Goal: Information Seeking & Learning: Learn about a topic

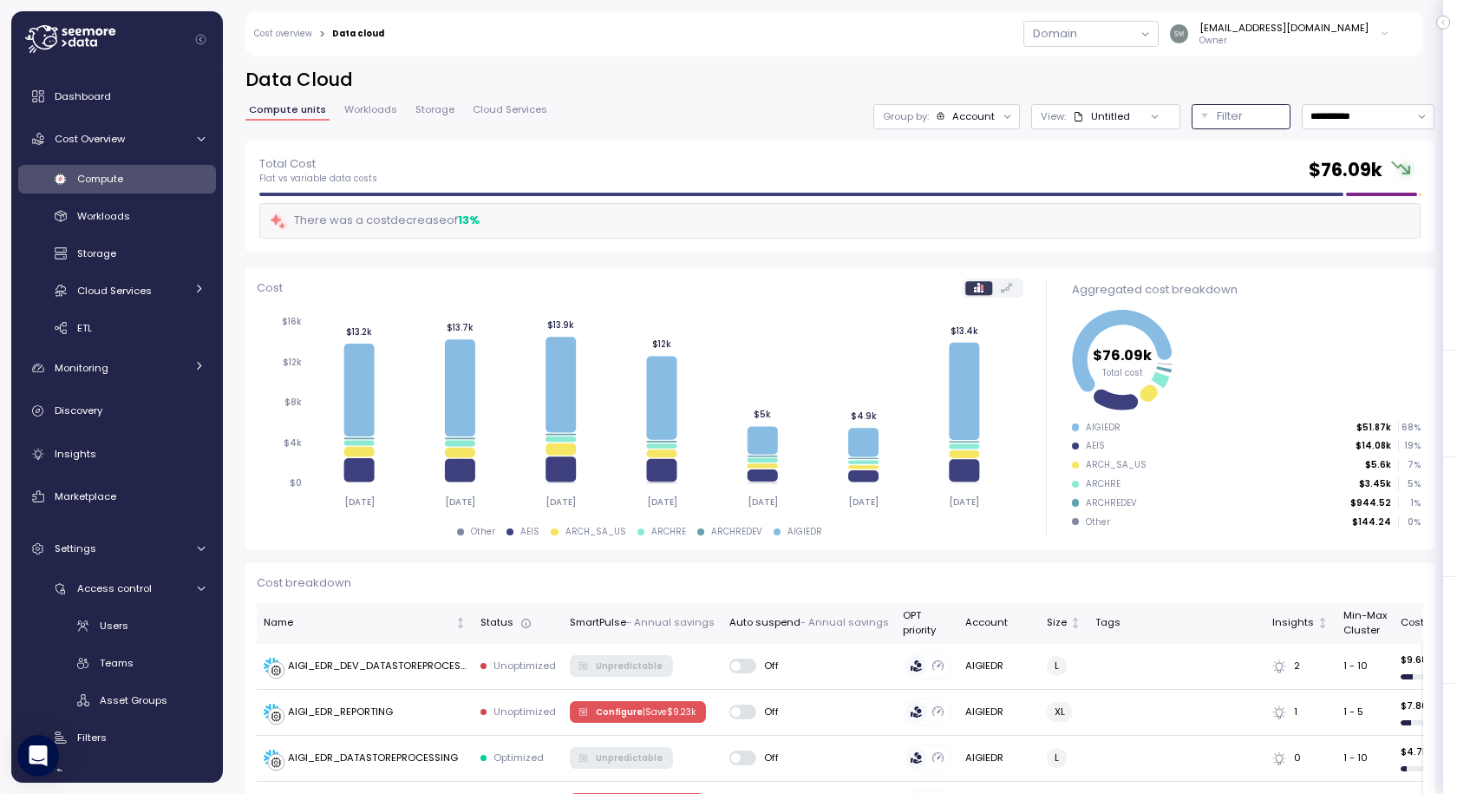
click at [1217, 114] on p "Filter" at bounding box center [1230, 116] width 26 height 17
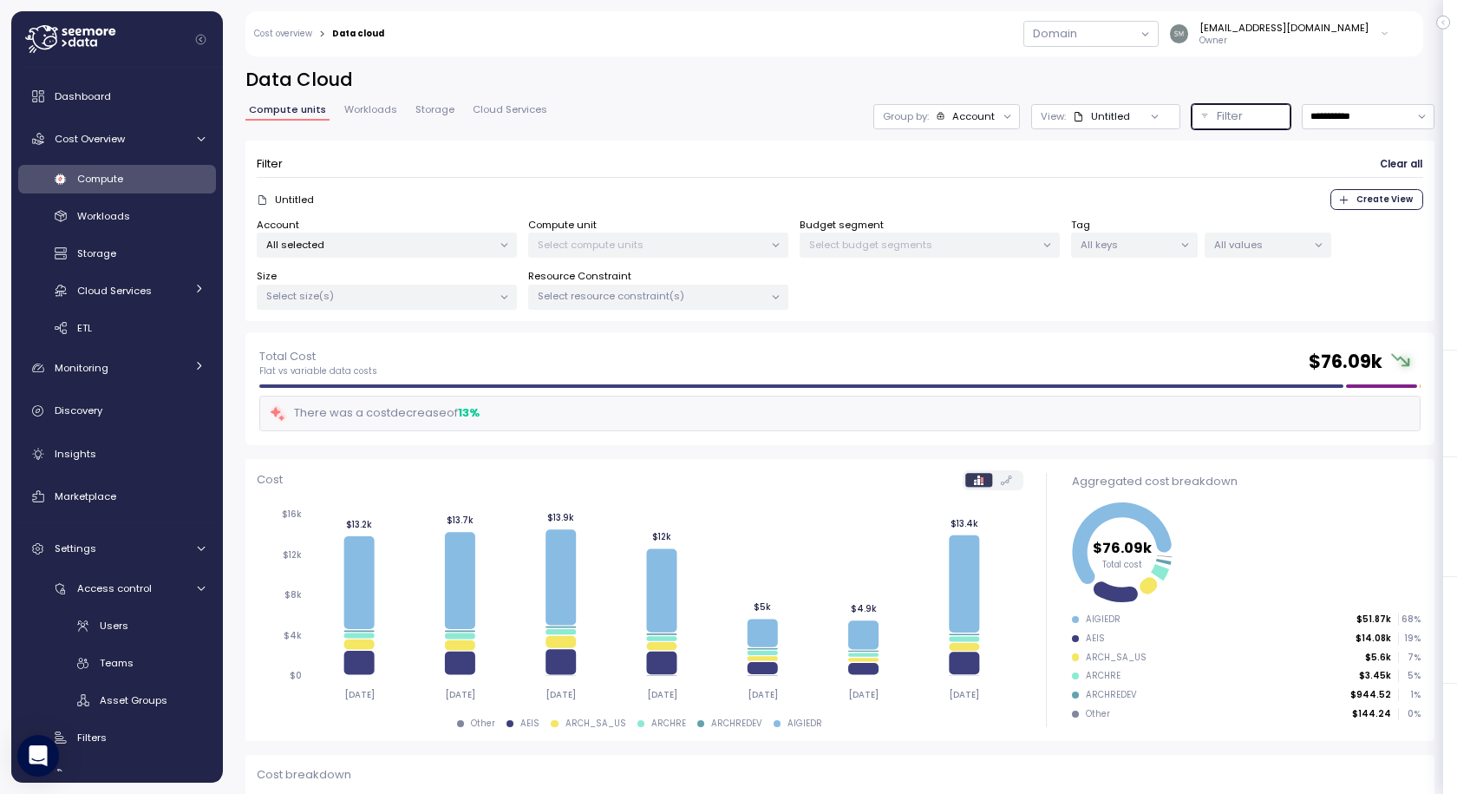
click at [435, 241] on p "All selected" at bounding box center [379, 245] width 226 height 14
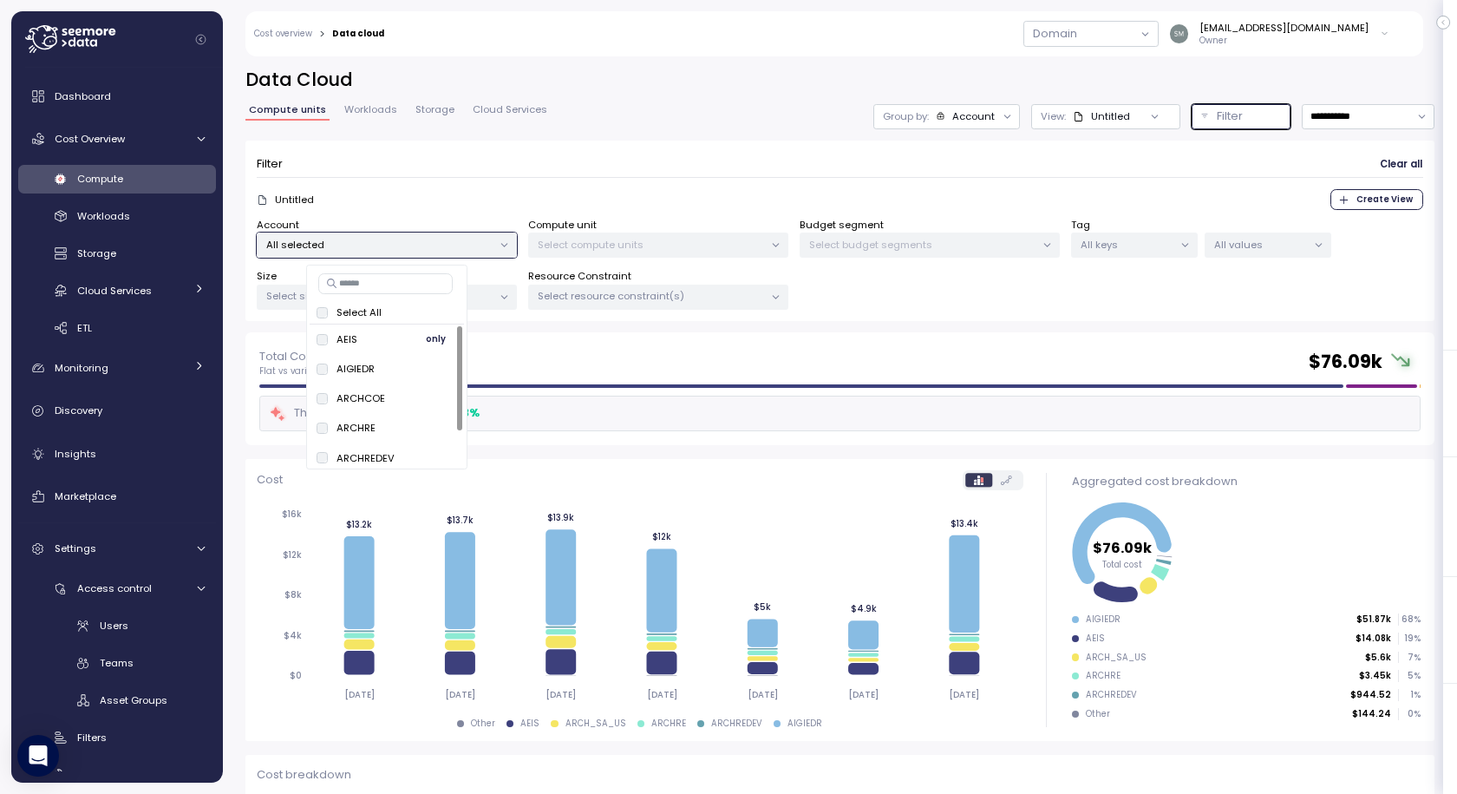
click at [437, 338] on span "only" at bounding box center [436, 339] width 20 height 19
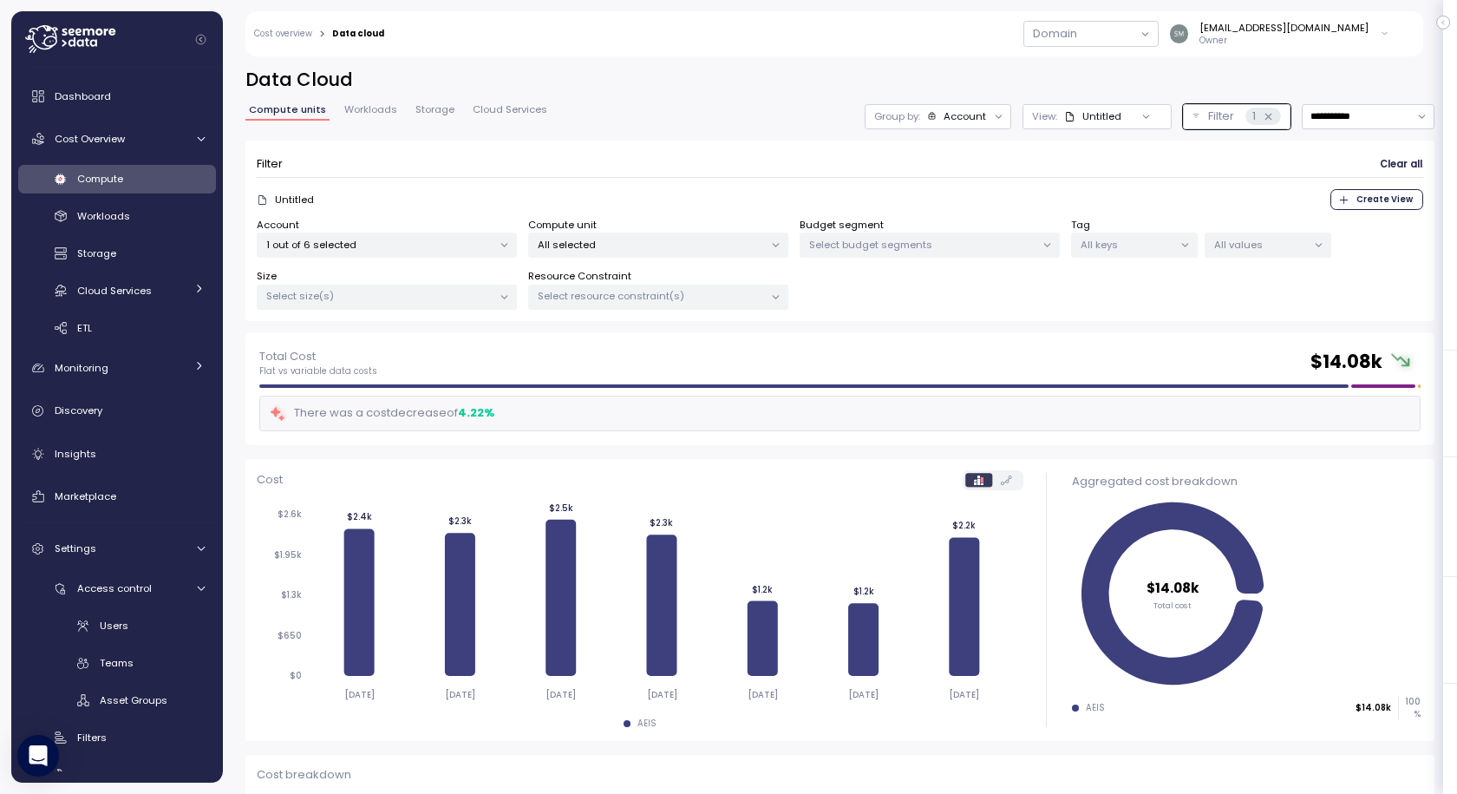
click at [759, 353] on div "Total Cost Flat vs variable data costs $ 14.08k" at bounding box center [840, 362] width 1162 height 31
click at [429, 238] on p "1 out of 6 selected" at bounding box center [379, 245] width 226 height 14
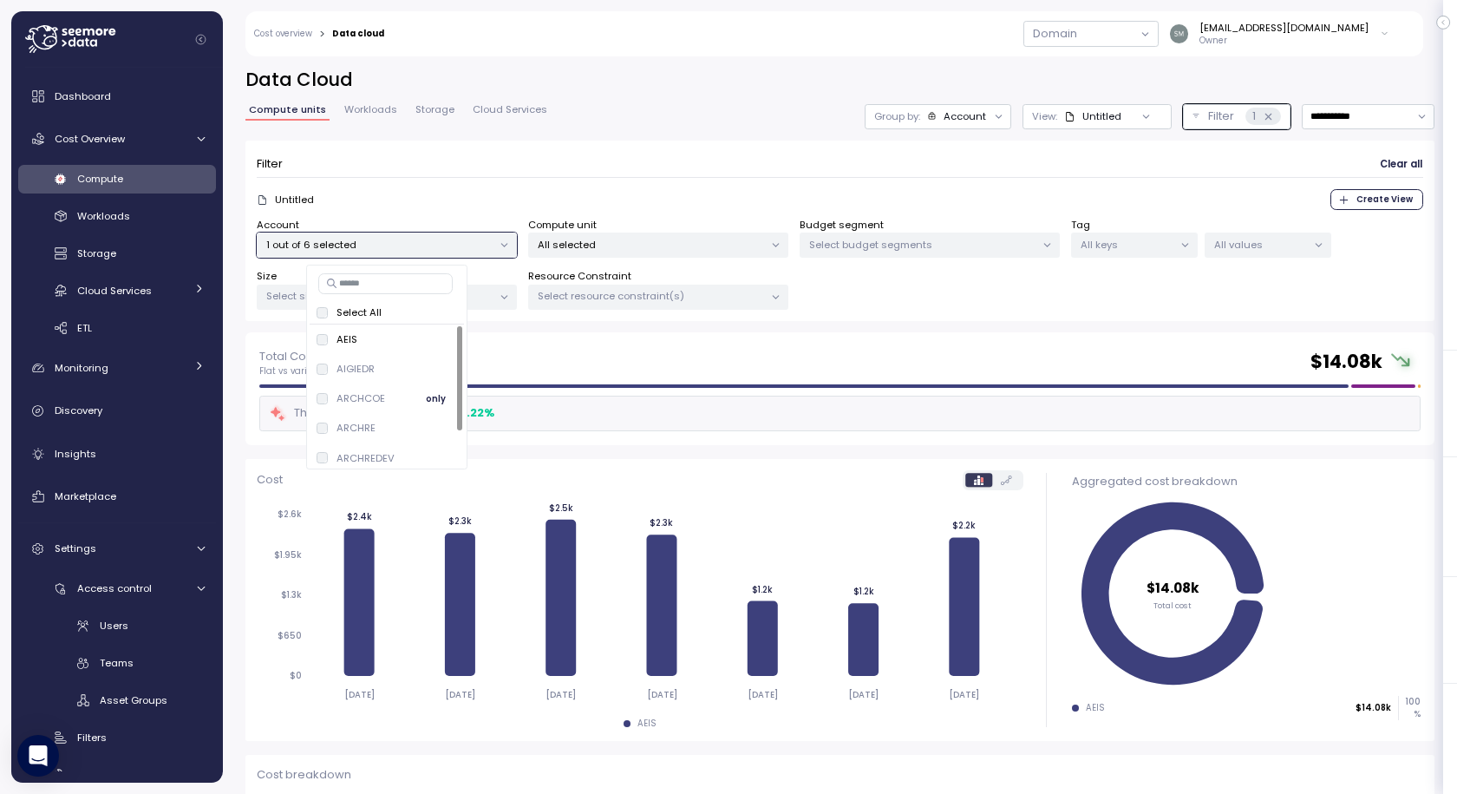
click at [433, 397] on span "only" at bounding box center [436, 398] width 20 height 19
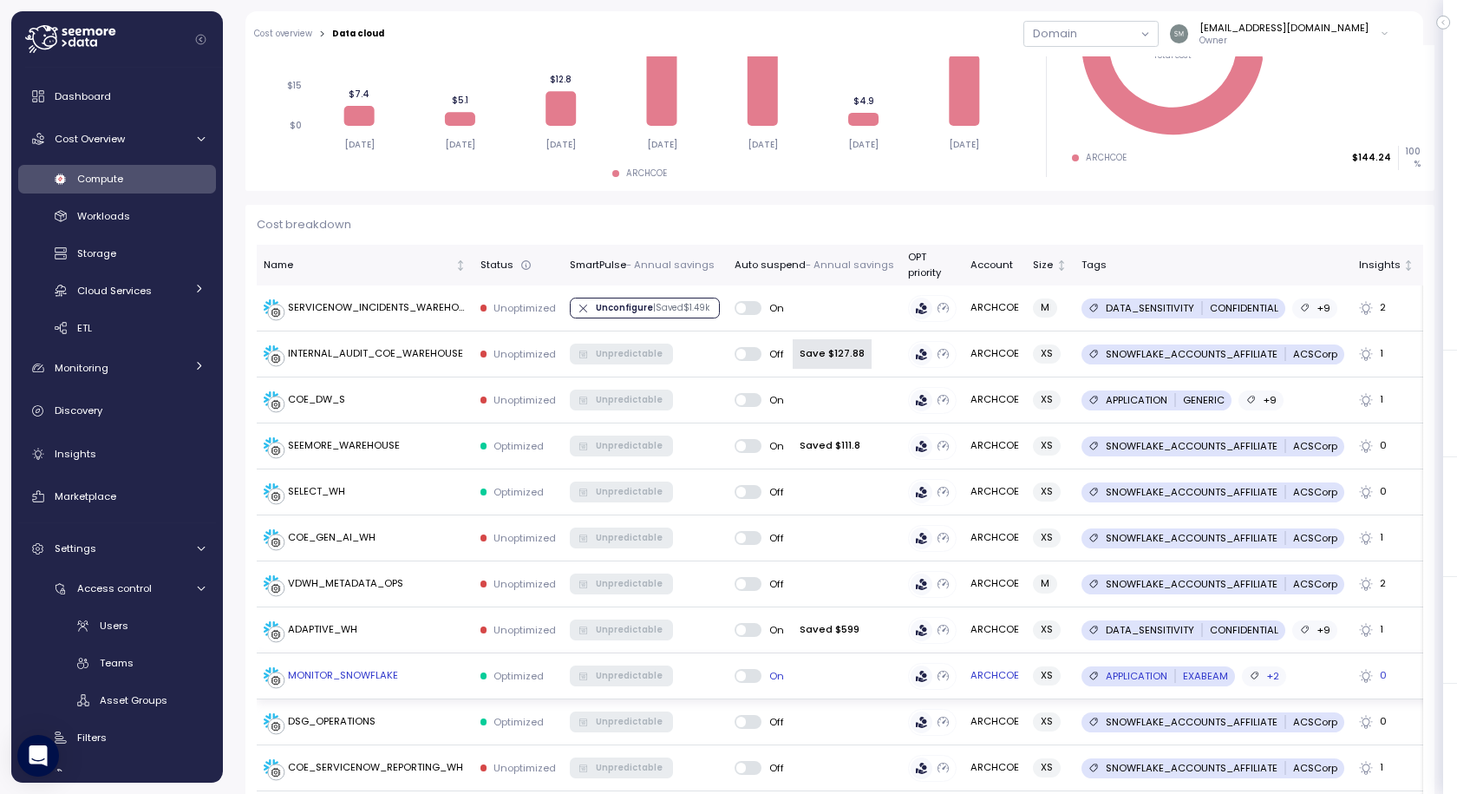
scroll to position [607, 0]
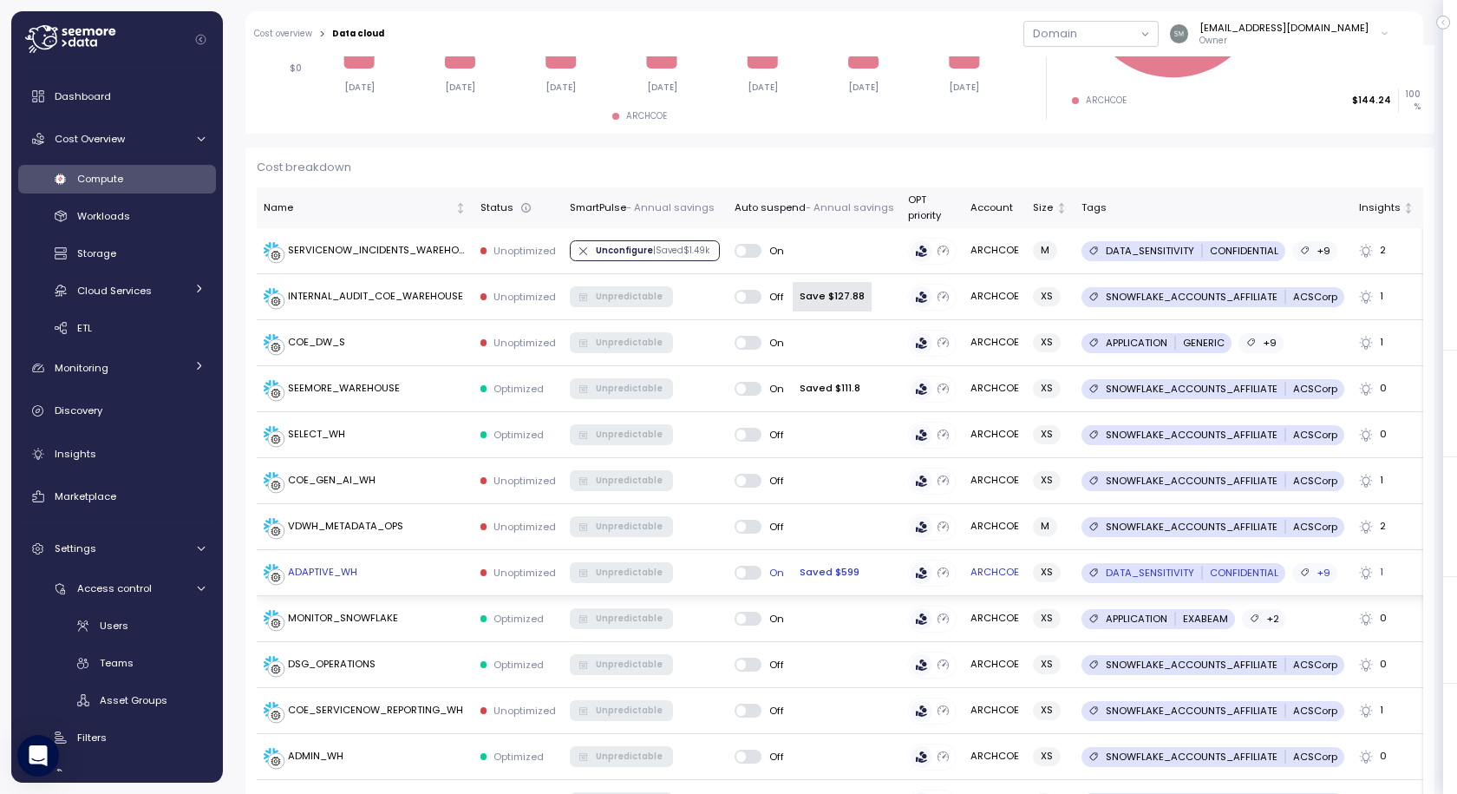
click at [313, 574] on div "ADAPTIVE_WH" at bounding box center [322, 573] width 69 height 16
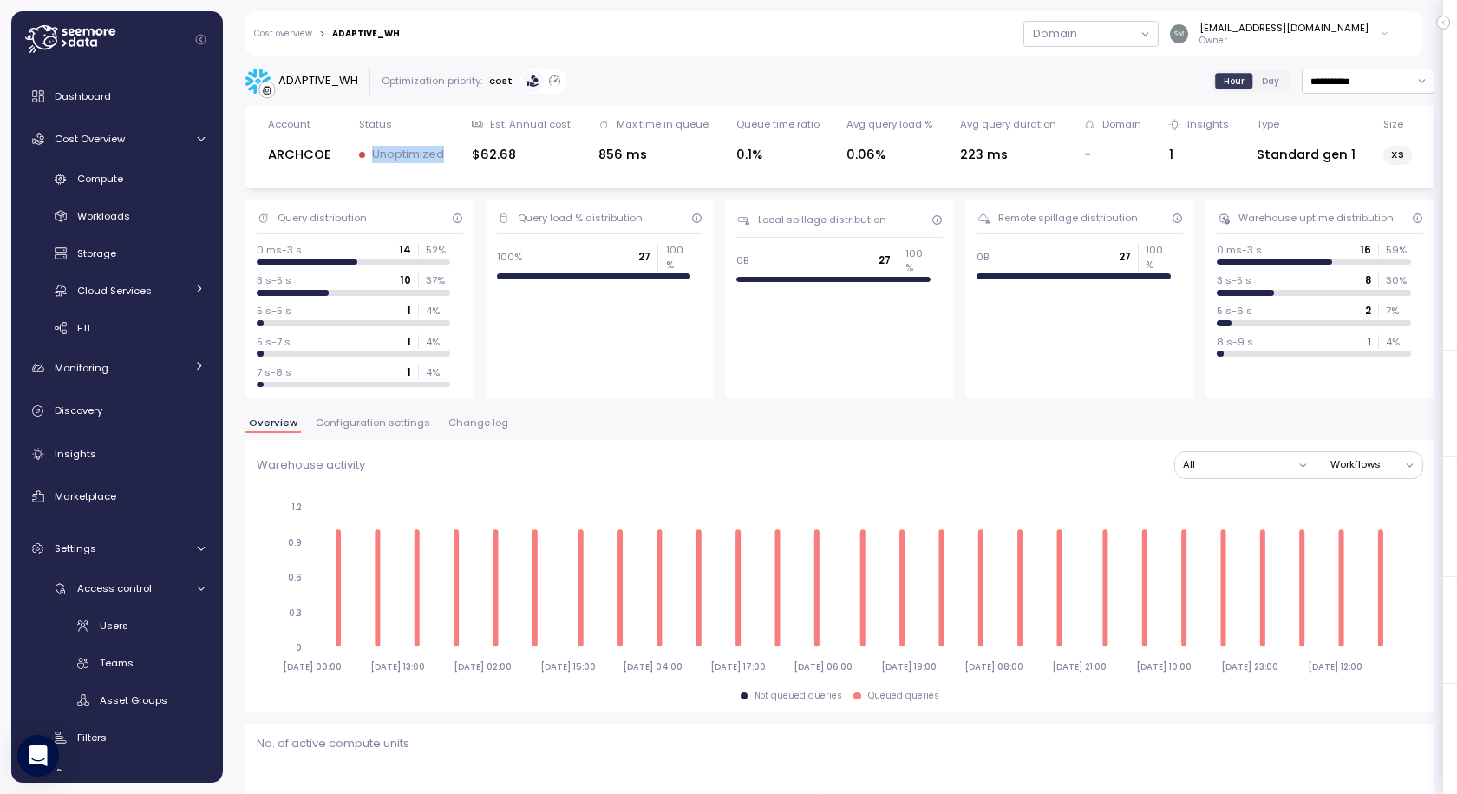
drag, startPoint x: 371, startPoint y: 154, endPoint x: 442, endPoint y: 152, distance: 70.3
click at [442, 152] on p "Unoptimized" at bounding box center [408, 154] width 72 height 17
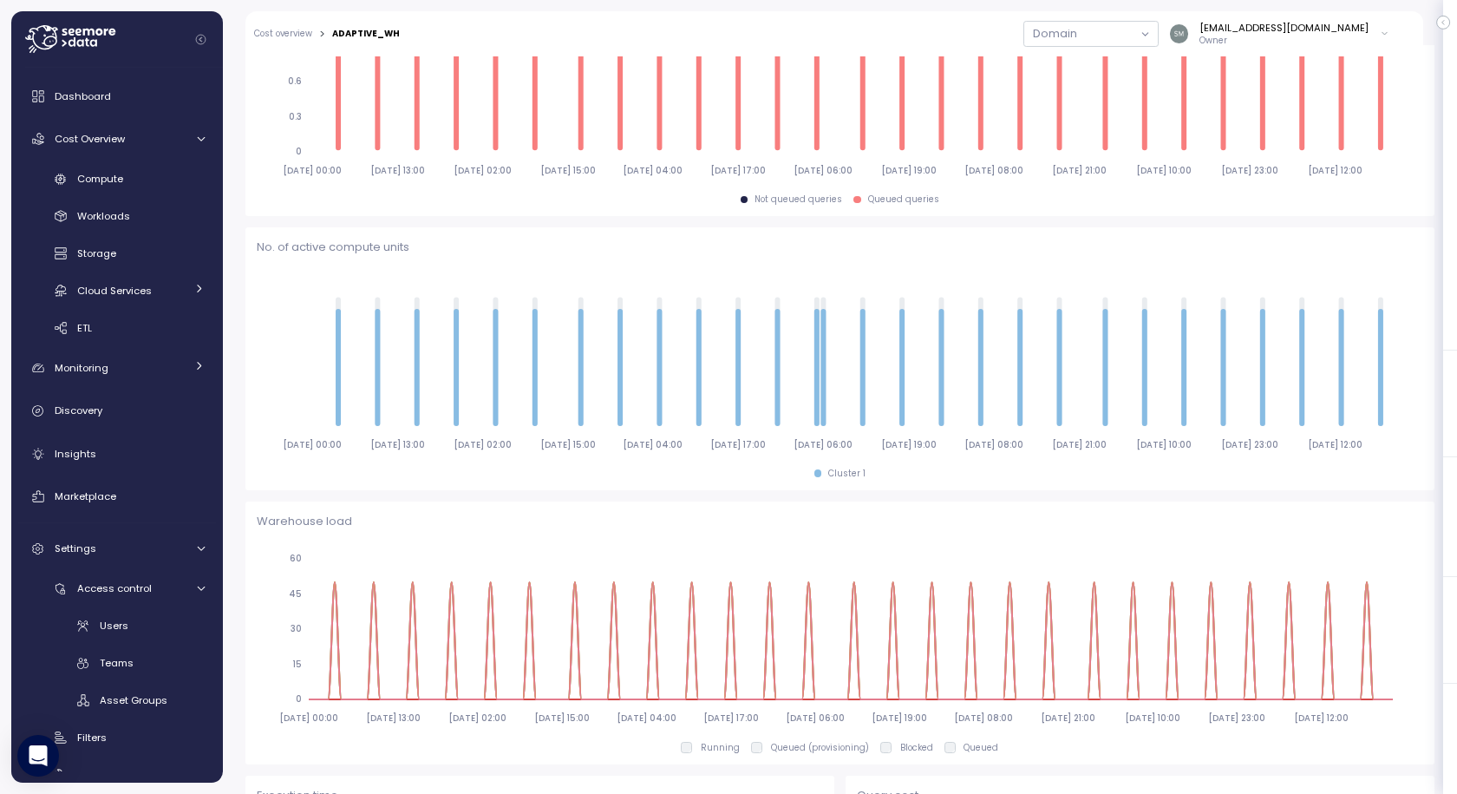
scroll to position [62, 0]
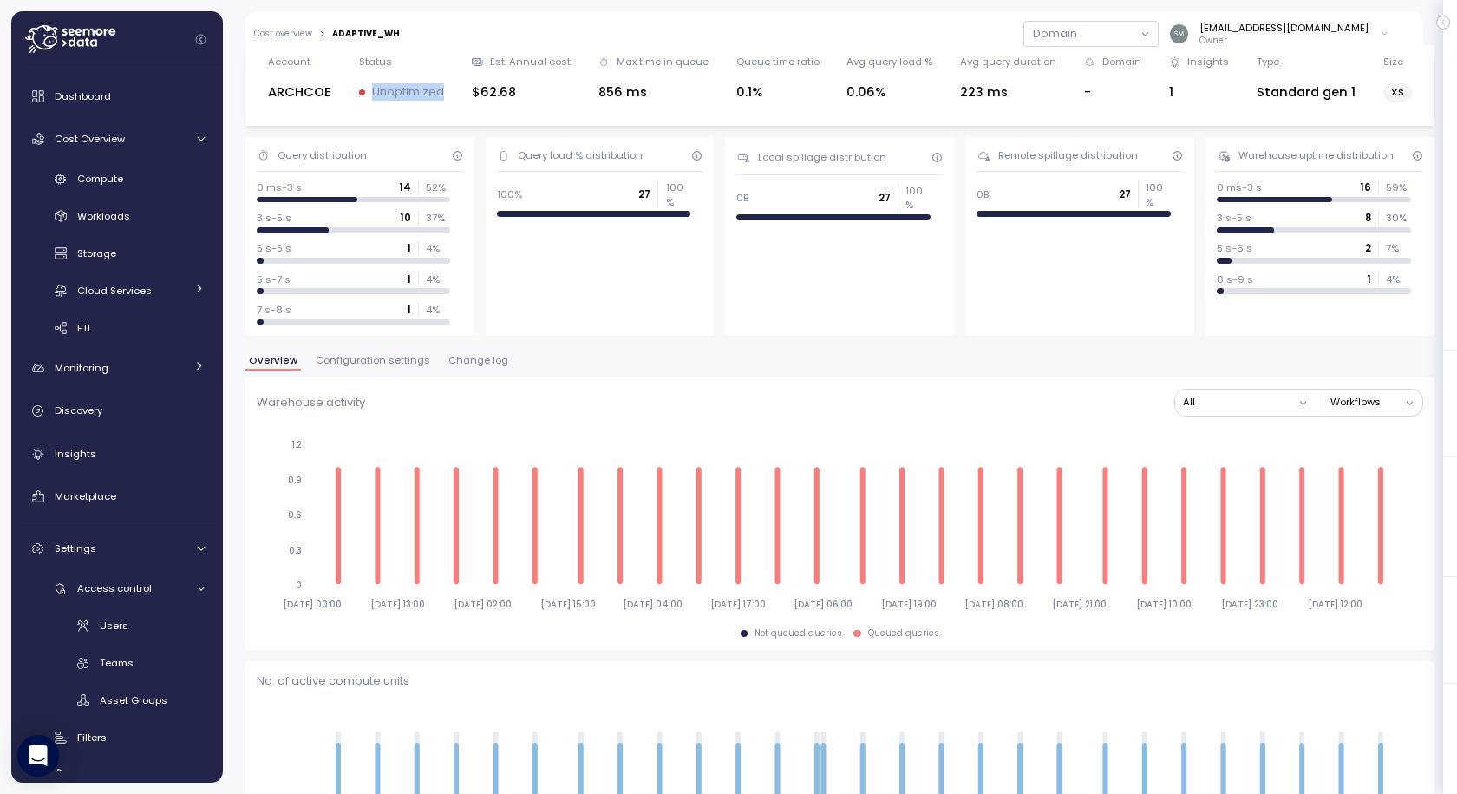
click at [462, 363] on span "Change log" at bounding box center [479, 361] width 60 height 10
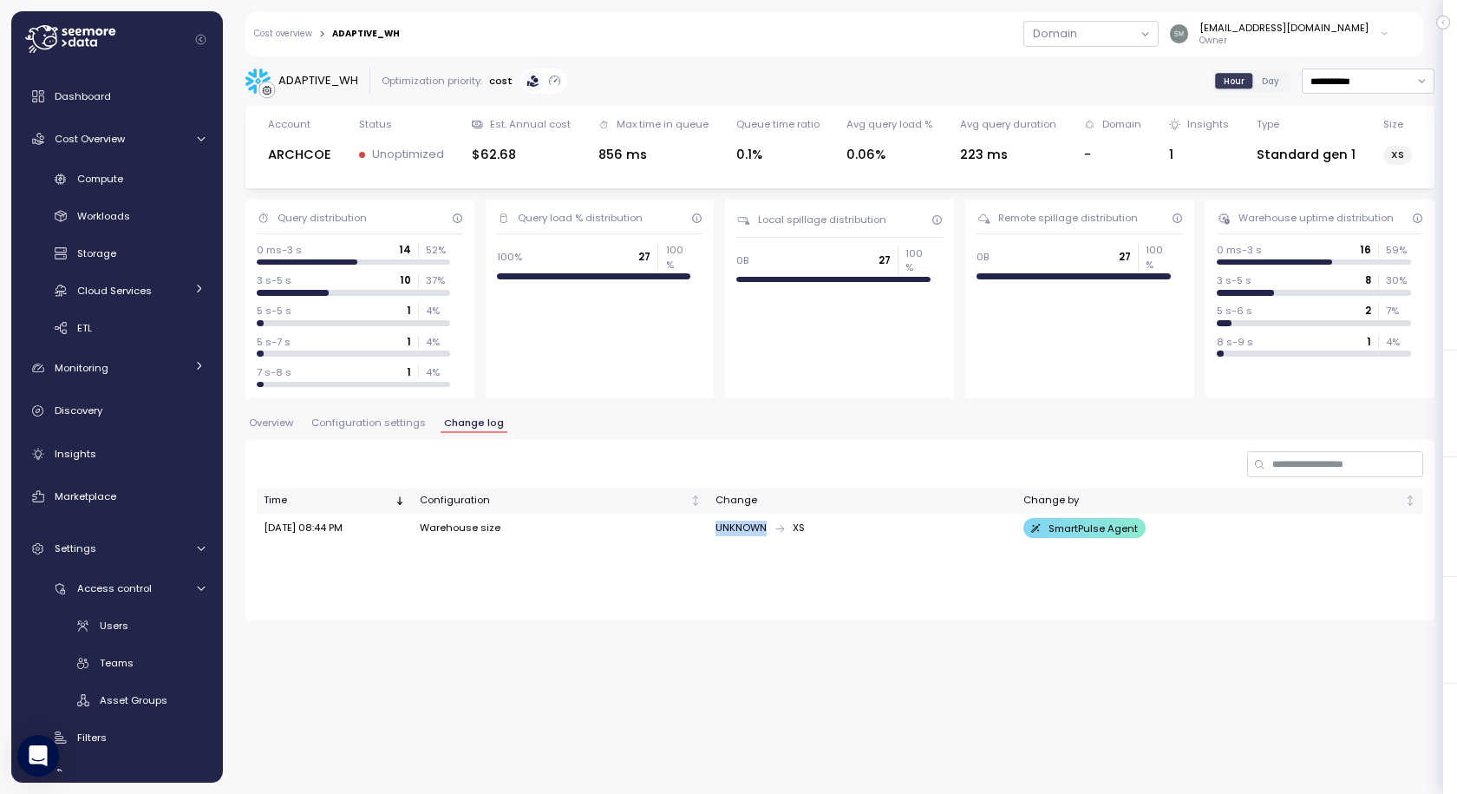
drag, startPoint x: 706, startPoint y: 526, endPoint x: 813, endPoint y: 526, distance: 106.7
click at [813, 526] on td "UNKNOWN XS" at bounding box center [863, 529] width 308 height 30
click at [805, 528] on div "UNKNOWN XS" at bounding box center [863, 529] width 294 height 16
drag, startPoint x: 781, startPoint y: 527, endPoint x: 806, endPoint y: 527, distance: 25.2
click at [806, 527] on div "UNKNOWN XS" at bounding box center [863, 529] width 294 height 16
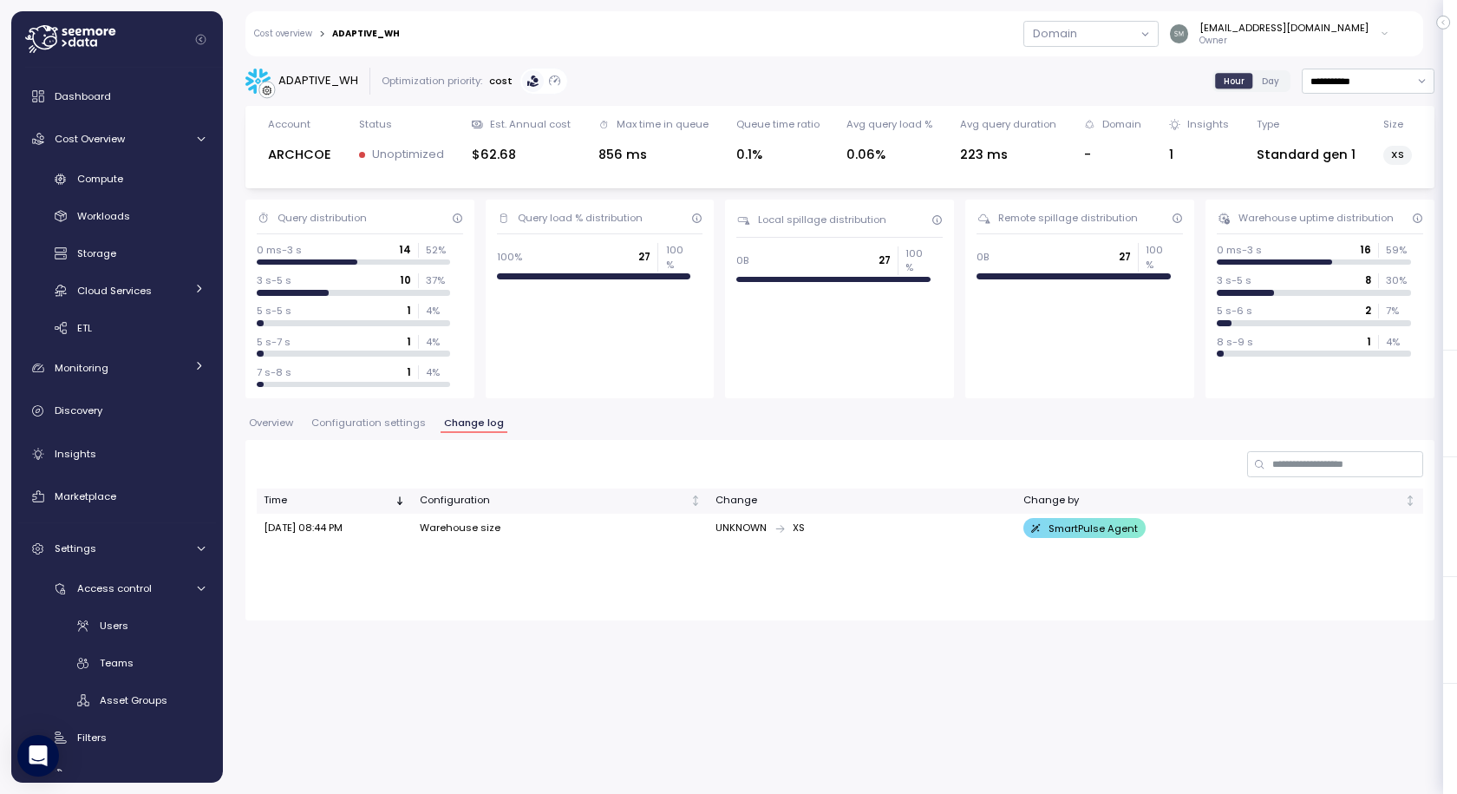
click at [1181, 567] on div "Time Configuration Change Change by [DATE] 08:44 PM Warehouse size UNKNOWN XS S…" at bounding box center [840, 537] width 1167 height 99
click at [275, 421] on span "Overview" at bounding box center [271, 423] width 44 height 10
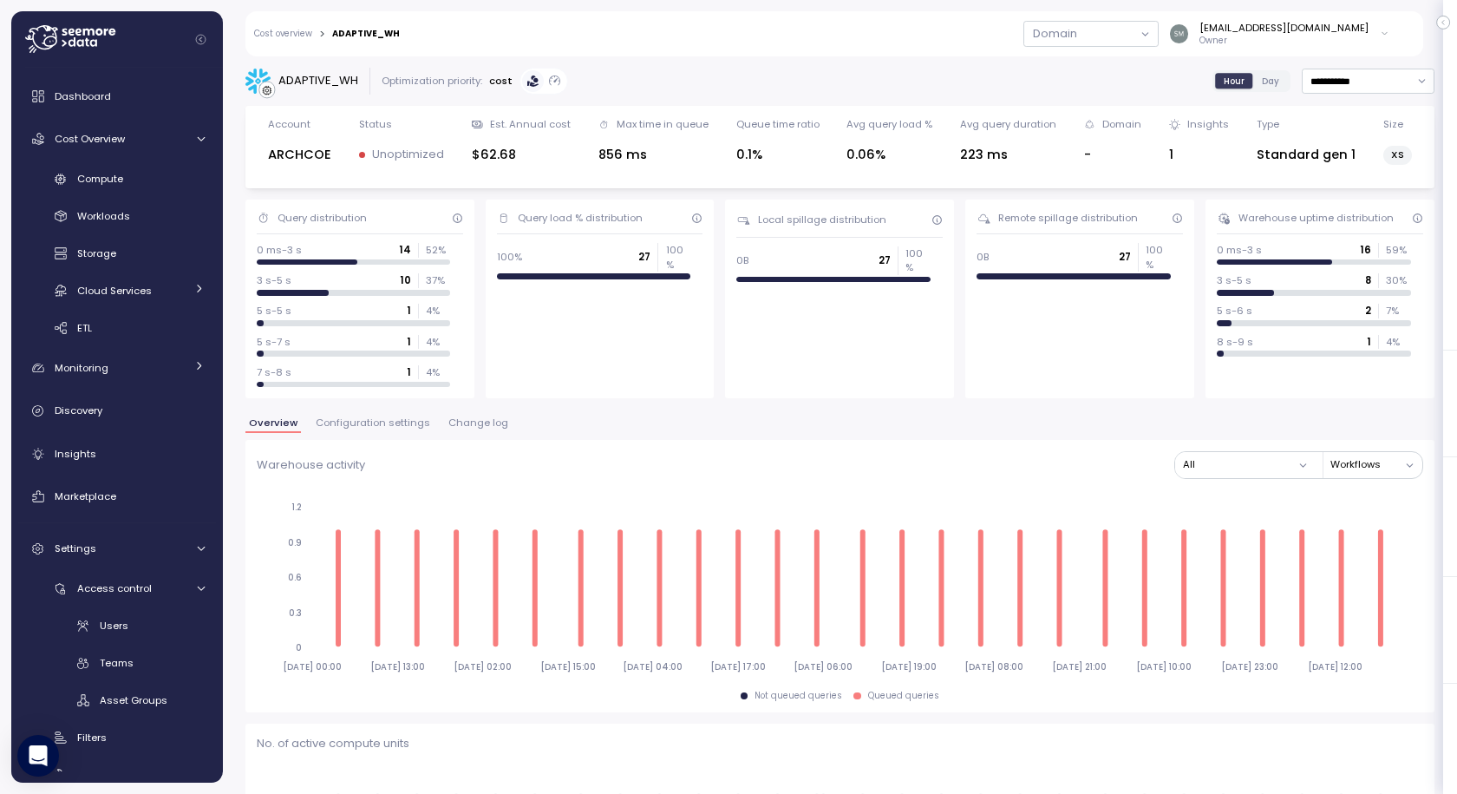
click at [280, 30] on link "Cost overview" at bounding box center [283, 33] width 58 height 9
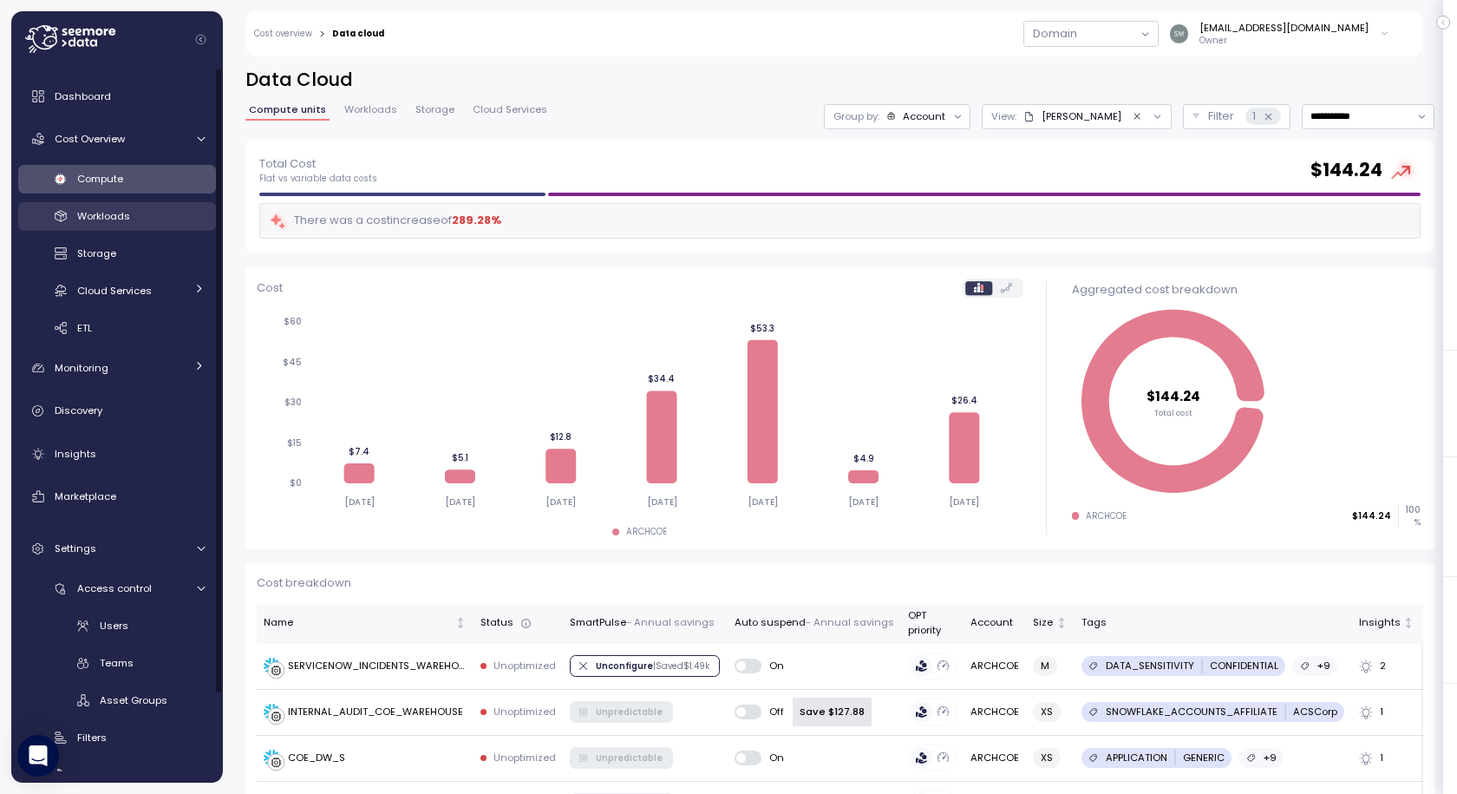
click at [95, 224] on div "Workloads" at bounding box center [141, 215] width 128 height 17
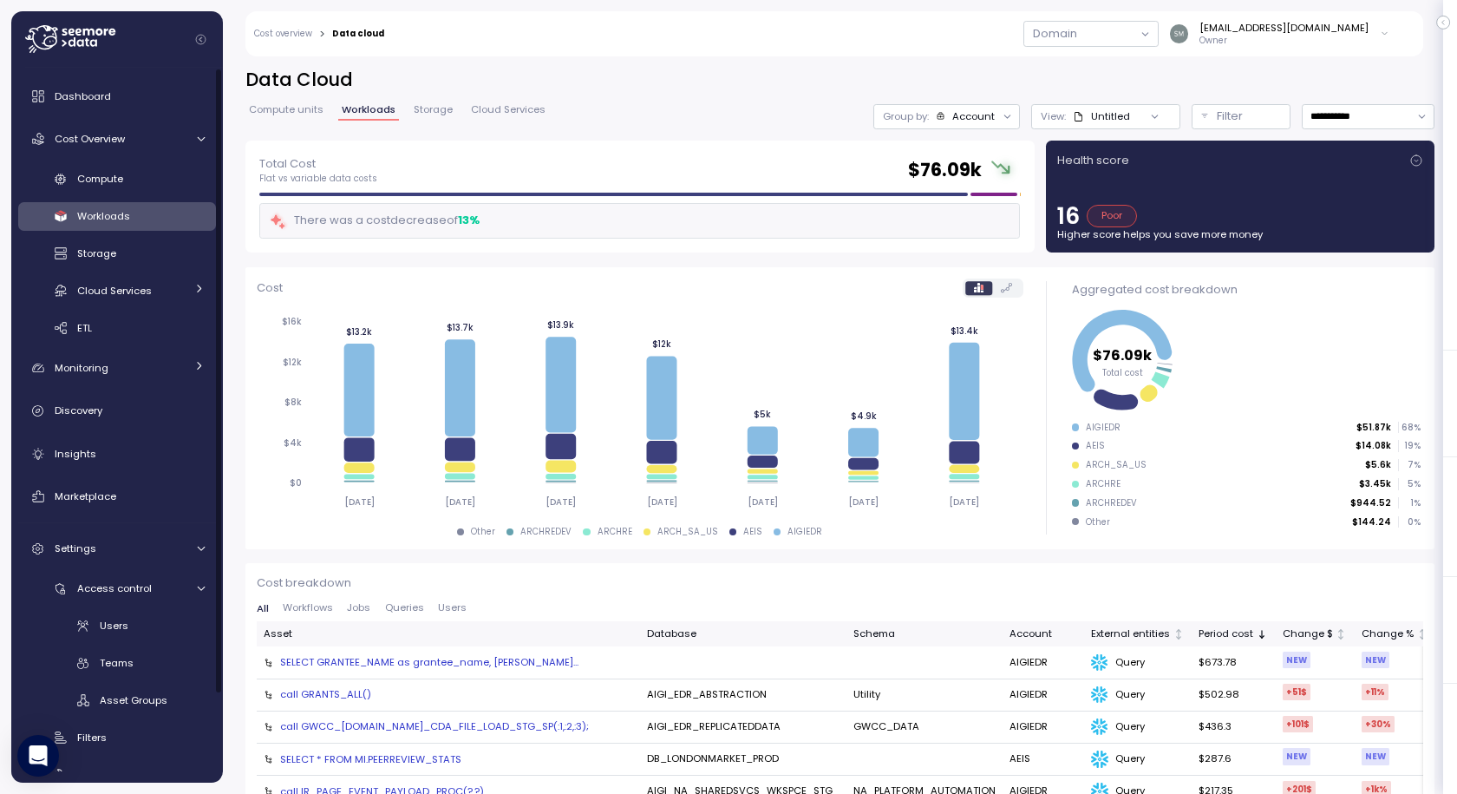
click at [277, 106] on span "Compute units" at bounding box center [286, 110] width 75 height 10
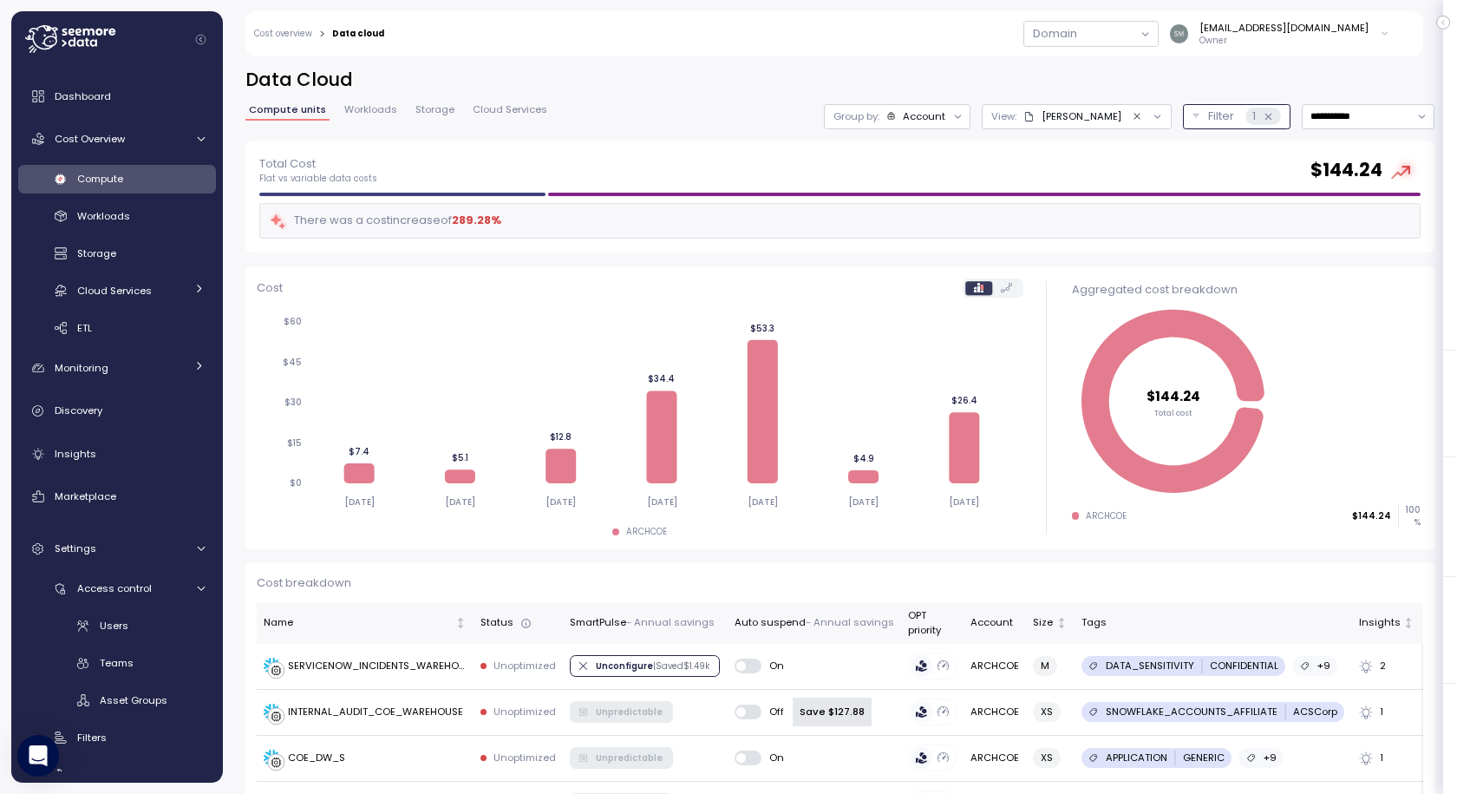
click at [1208, 110] on div "Filter 1" at bounding box center [1244, 116] width 73 height 17
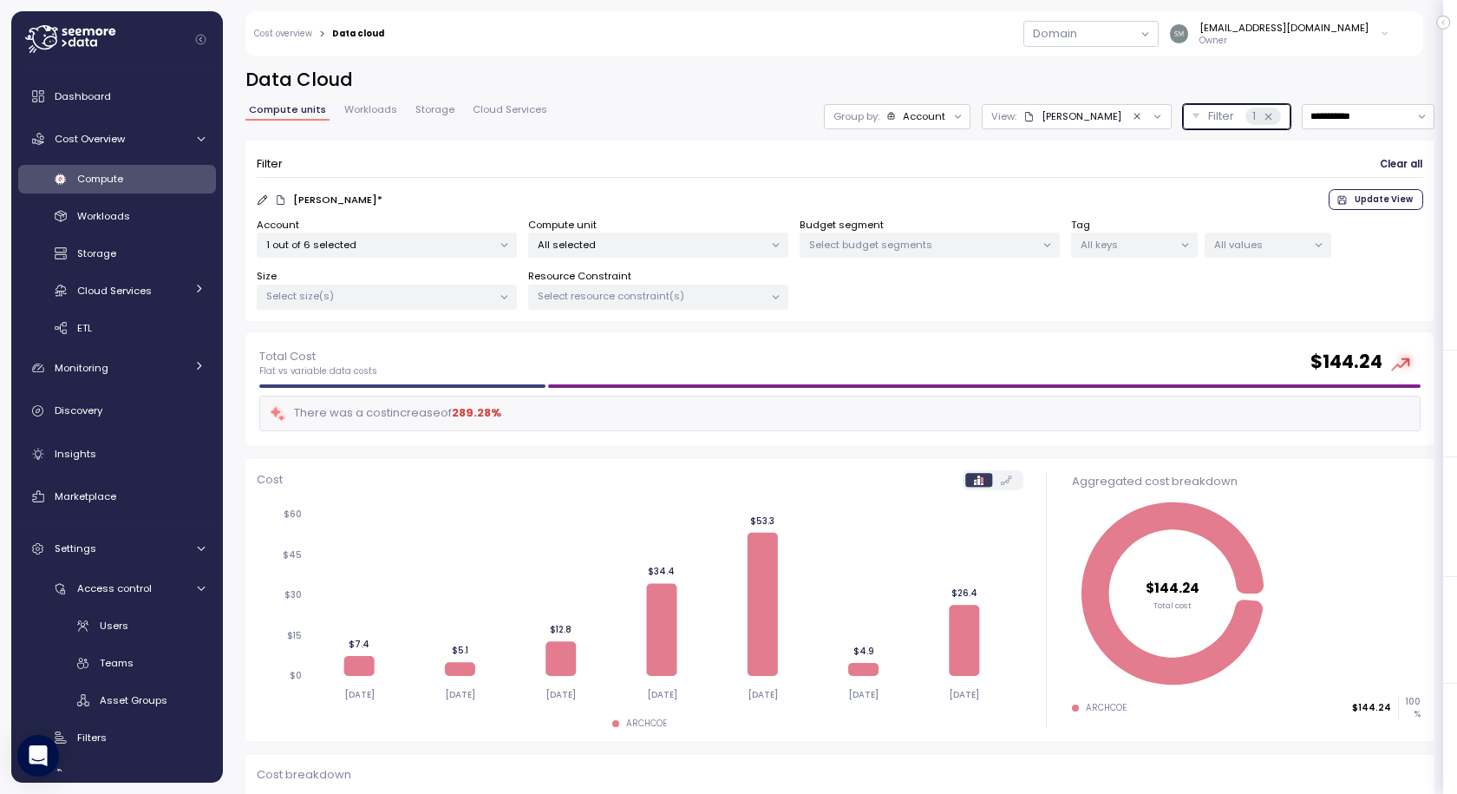
click at [389, 242] on p "1 out of 6 selected" at bounding box center [379, 245] width 226 height 14
drag, startPoint x: 978, startPoint y: 337, endPoint x: 970, endPoint y: 341, distance: 8.9
click at [977, 338] on div "Total Cost Flat vs variable data costs $ 144.24 There was a cost increase of 28…" at bounding box center [840, 388] width 1189 height 113
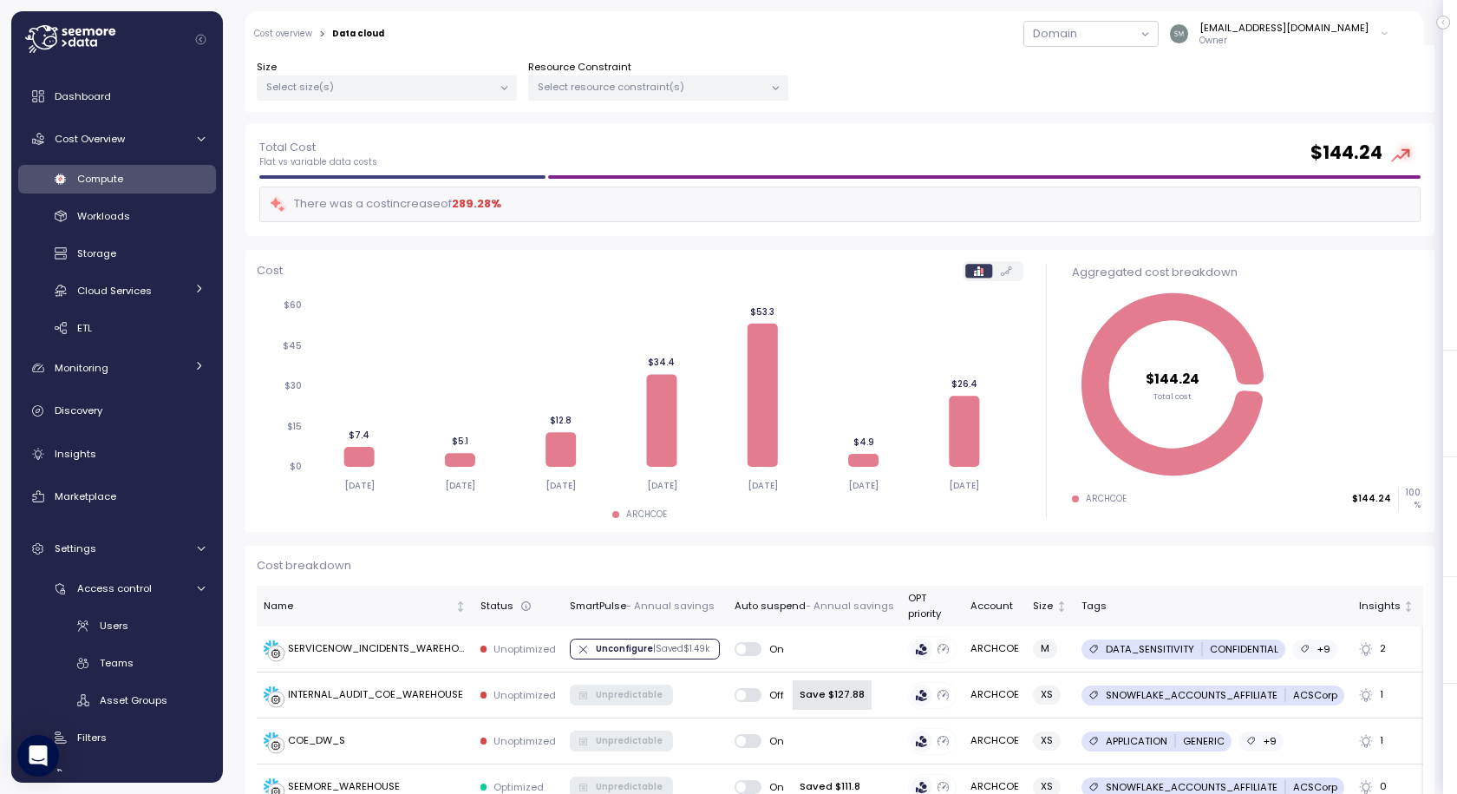
scroll to position [607, 0]
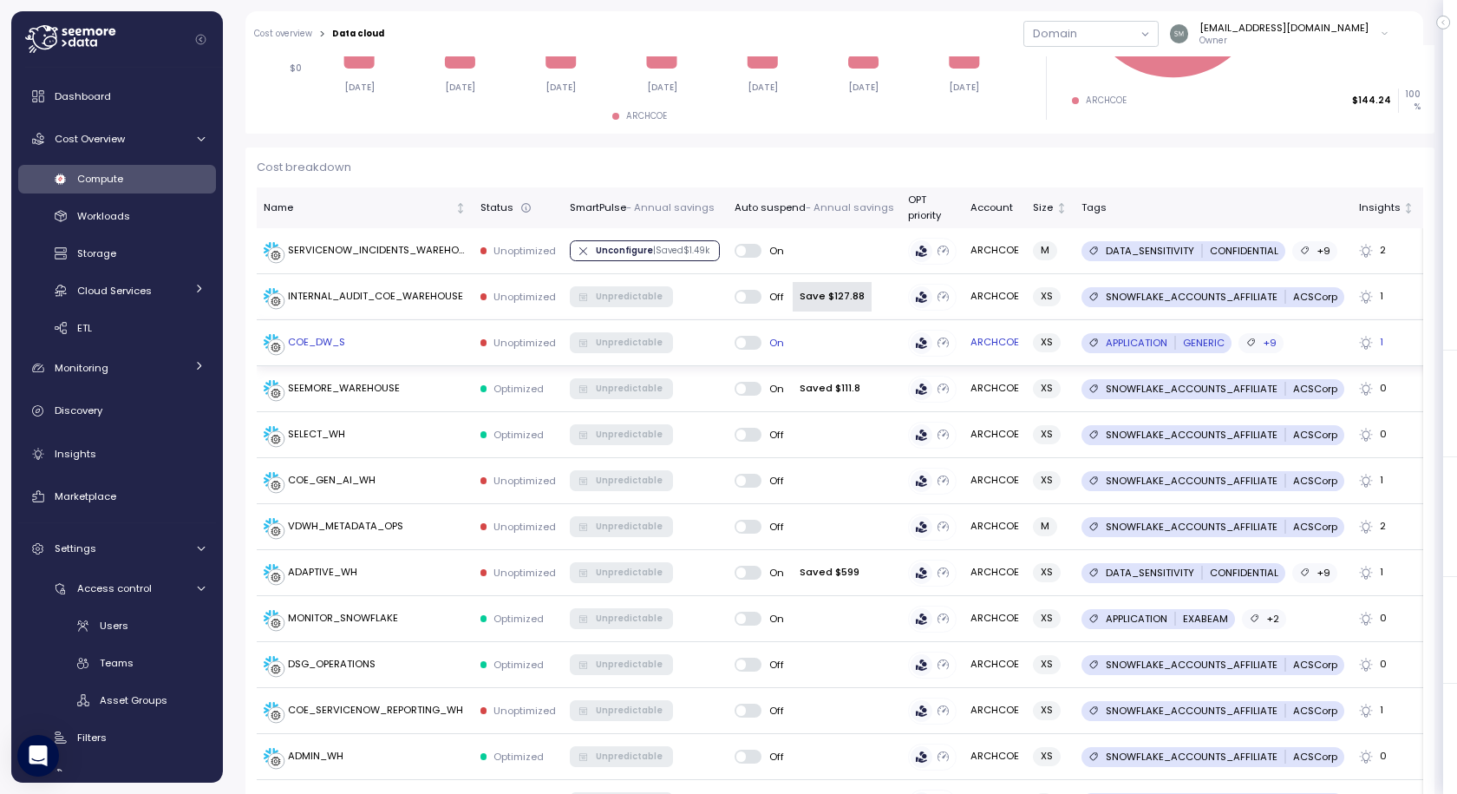
click at [315, 341] on div "COE_DW_S" at bounding box center [316, 343] width 57 height 16
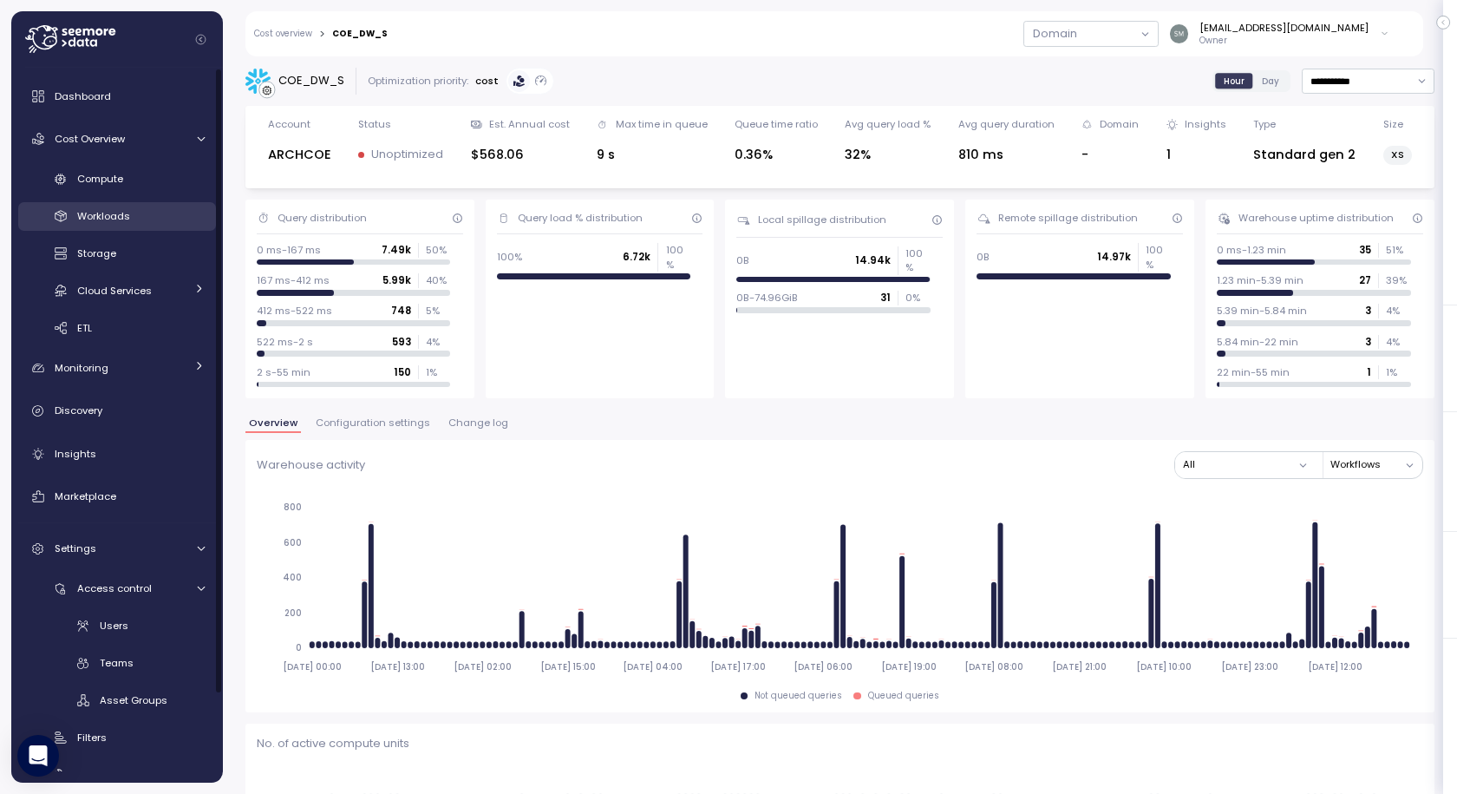
click at [95, 225] on div "Workloads" at bounding box center [141, 215] width 128 height 17
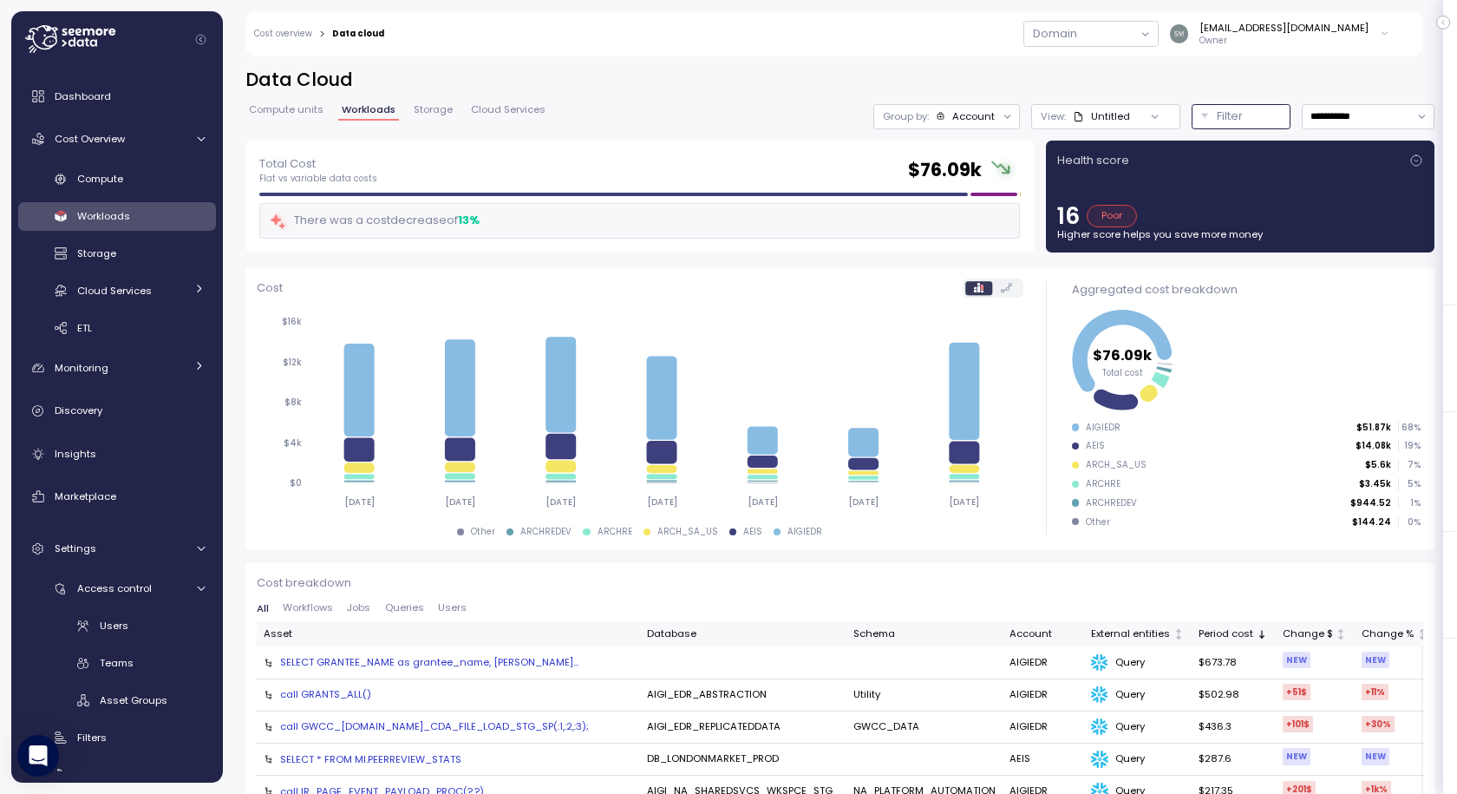
click at [1217, 110] on p "Filter" at bounding box center [1230, 116] width 26 height 17
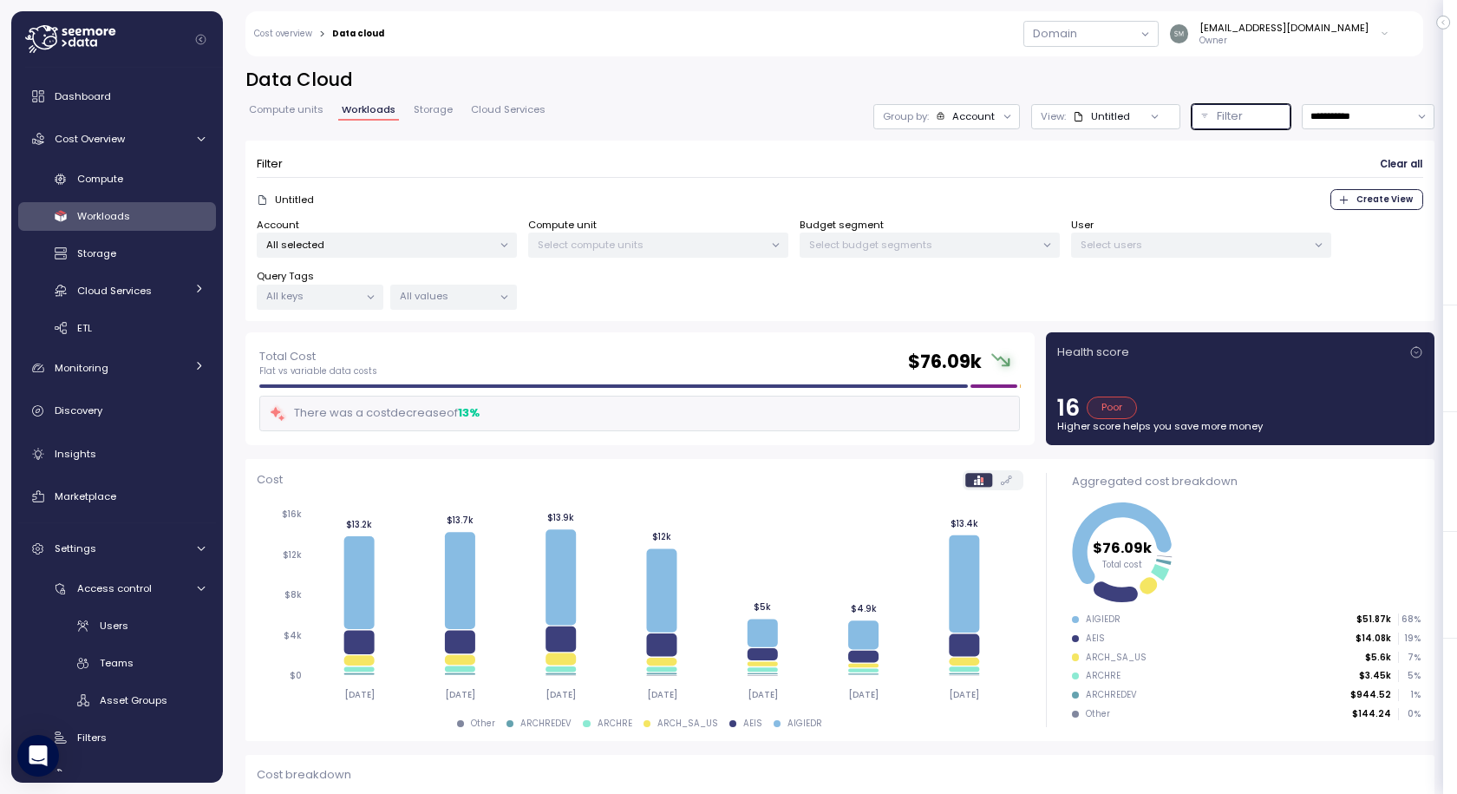
click at [377, 235] on div "All selected" at bounding box center [387, 244] width 260 height 25
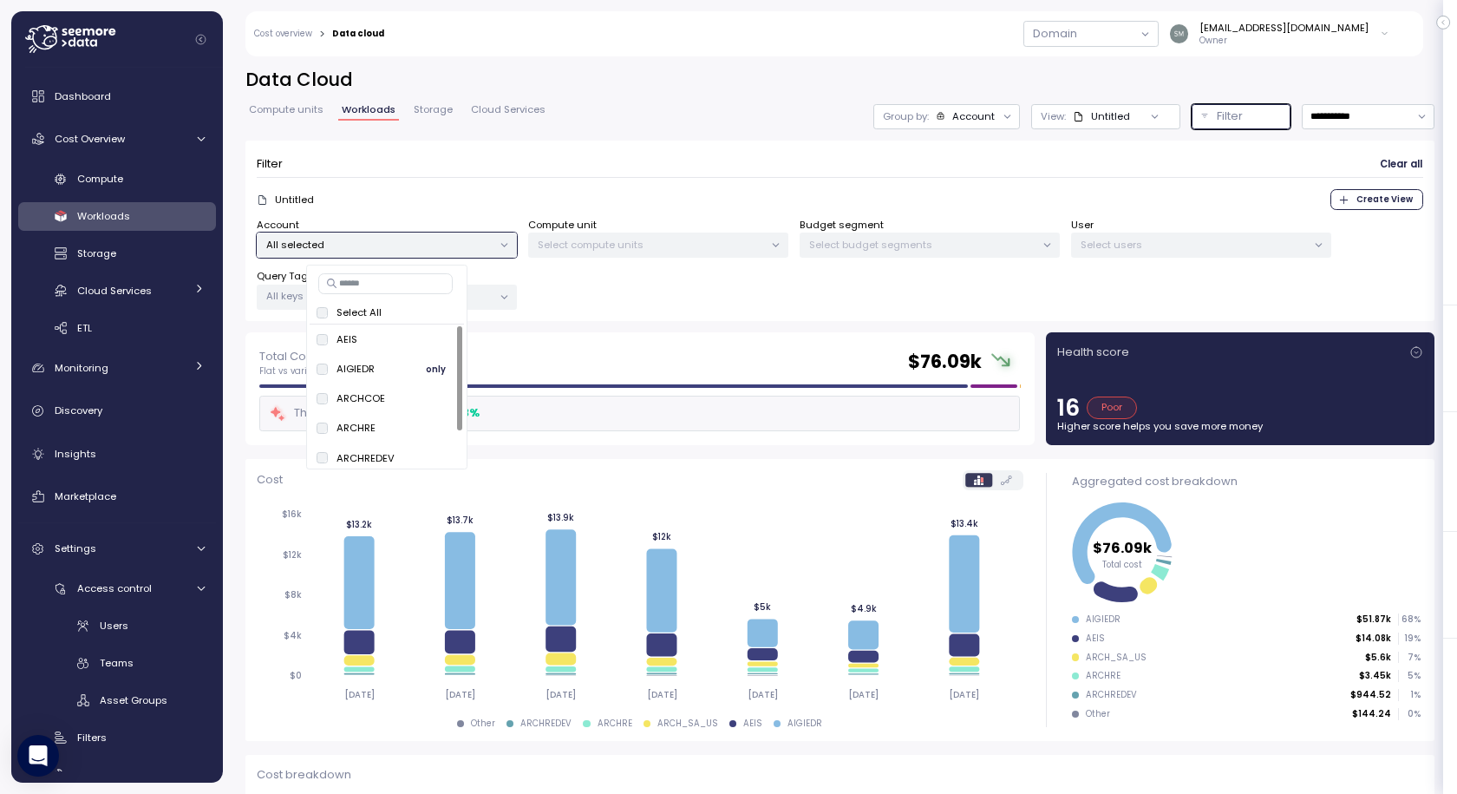
click at [435, 370] on span "only" at bounding box center [436, 368] width 20 height 19
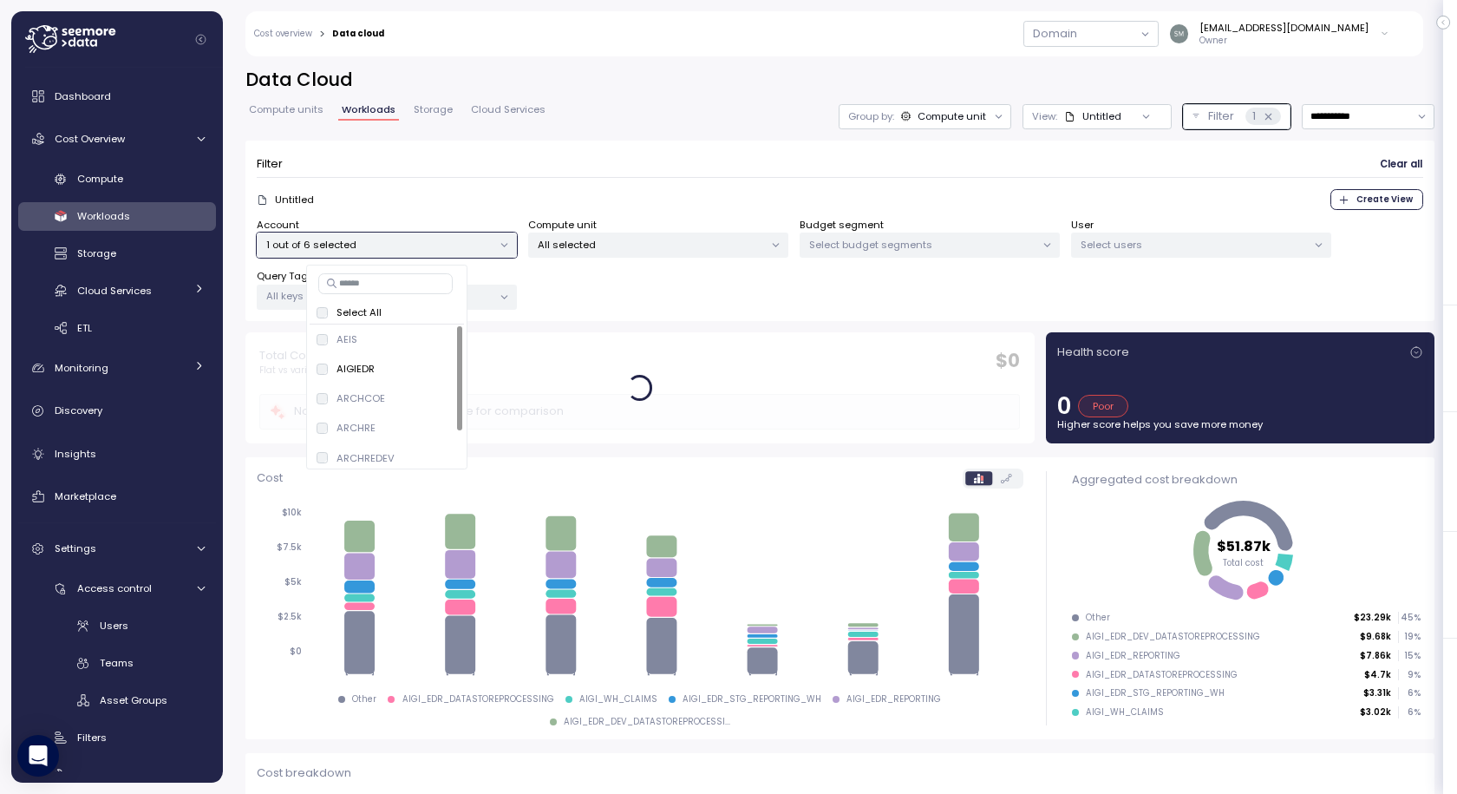
click at [633, 306] on div "Account 1 out of 6 selected Compute unit All selected Budget segment Select bud…" at bounding box center [840, 264] width 1167 height 93
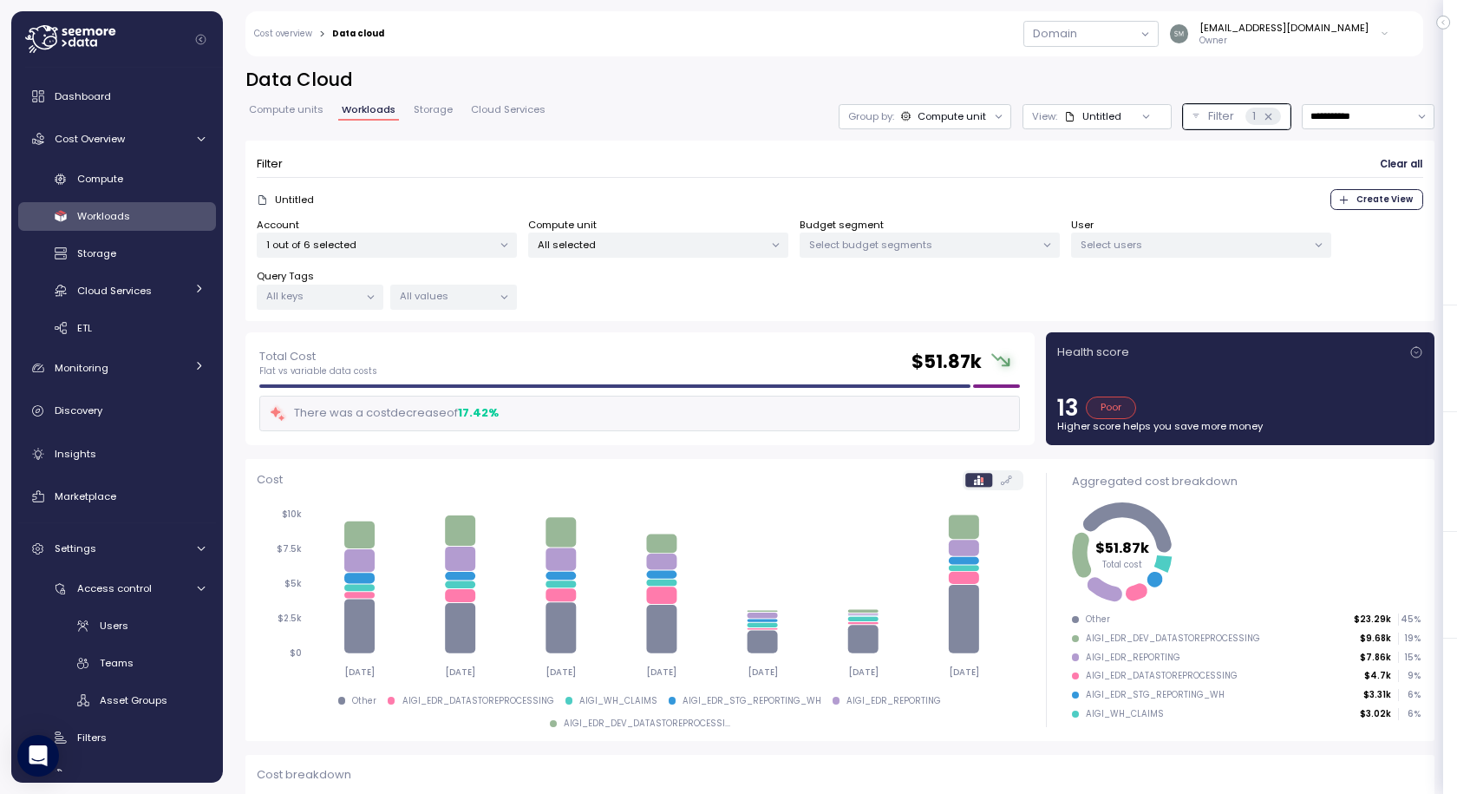
scroll to position [140, 0]
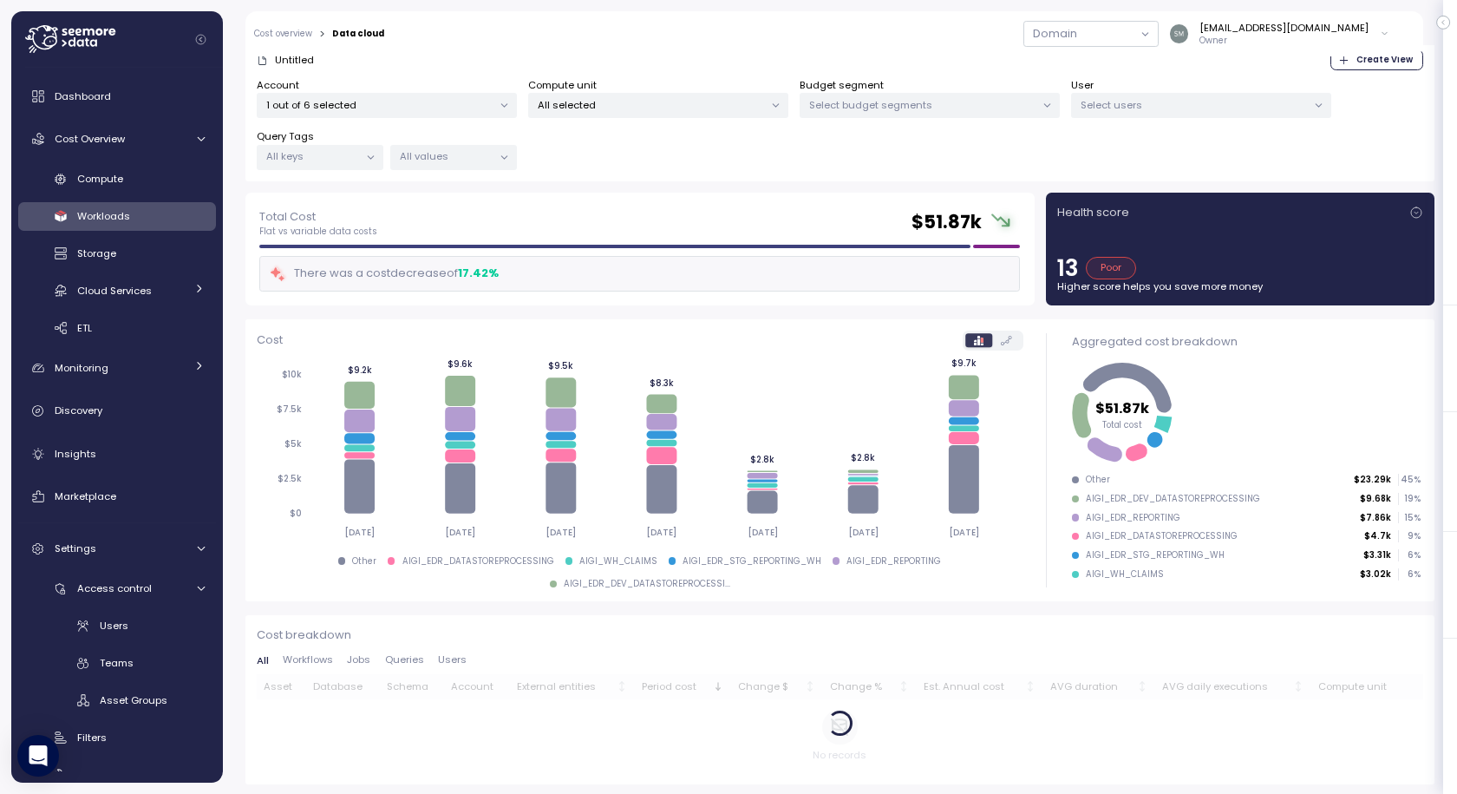
click at [314, 656] on span "Workflows" at bounding box center [308, 660] width 50 height 10
click at [400, 654] on div "Cost breakdown All Workflows Jobs Queries Users Asset Database Schema Account E…" at bounding box center [840, 699] width 1167 height 146
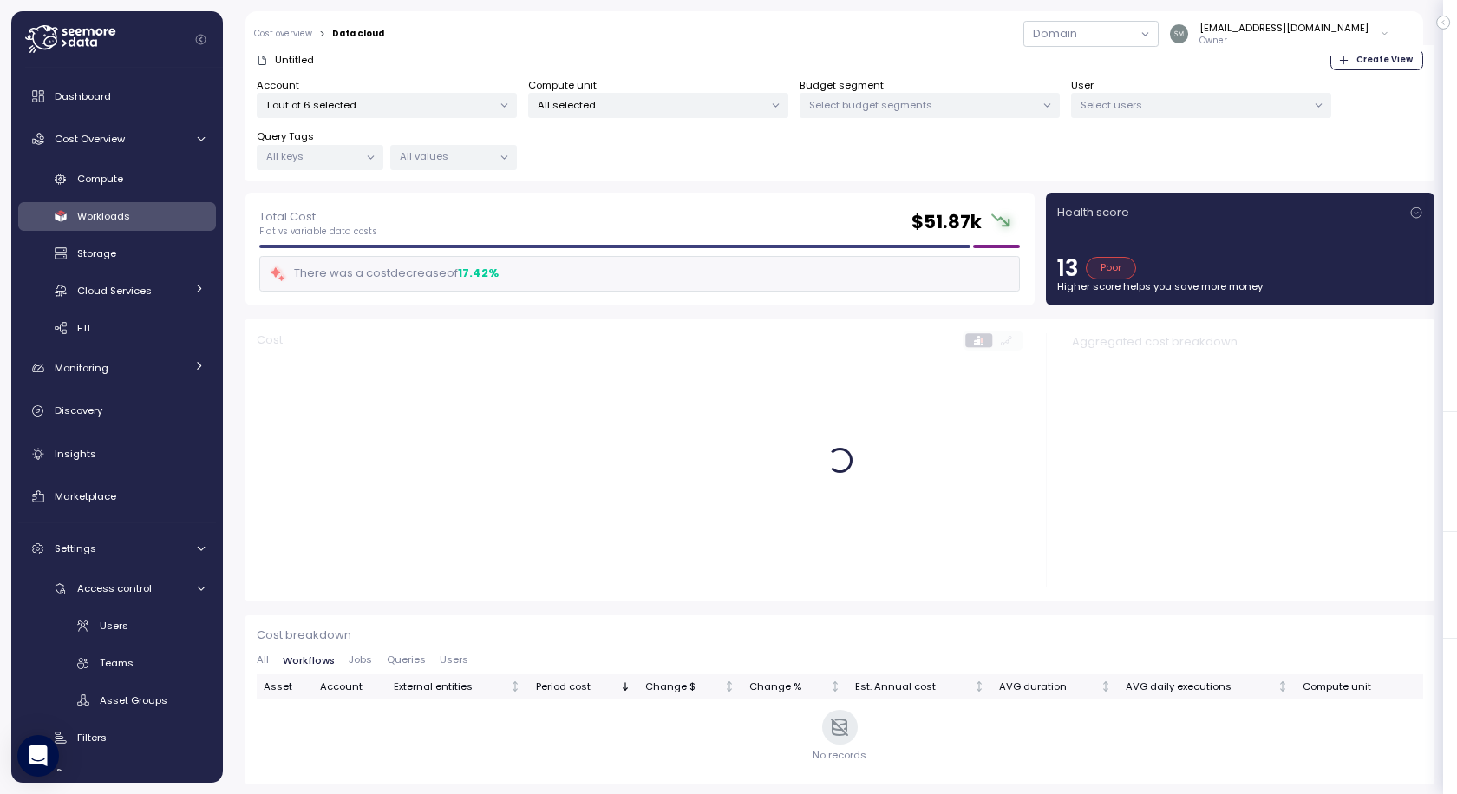
click at [404, 662] on span "Queries" at bounding box center [406, 660] width 39 height 10
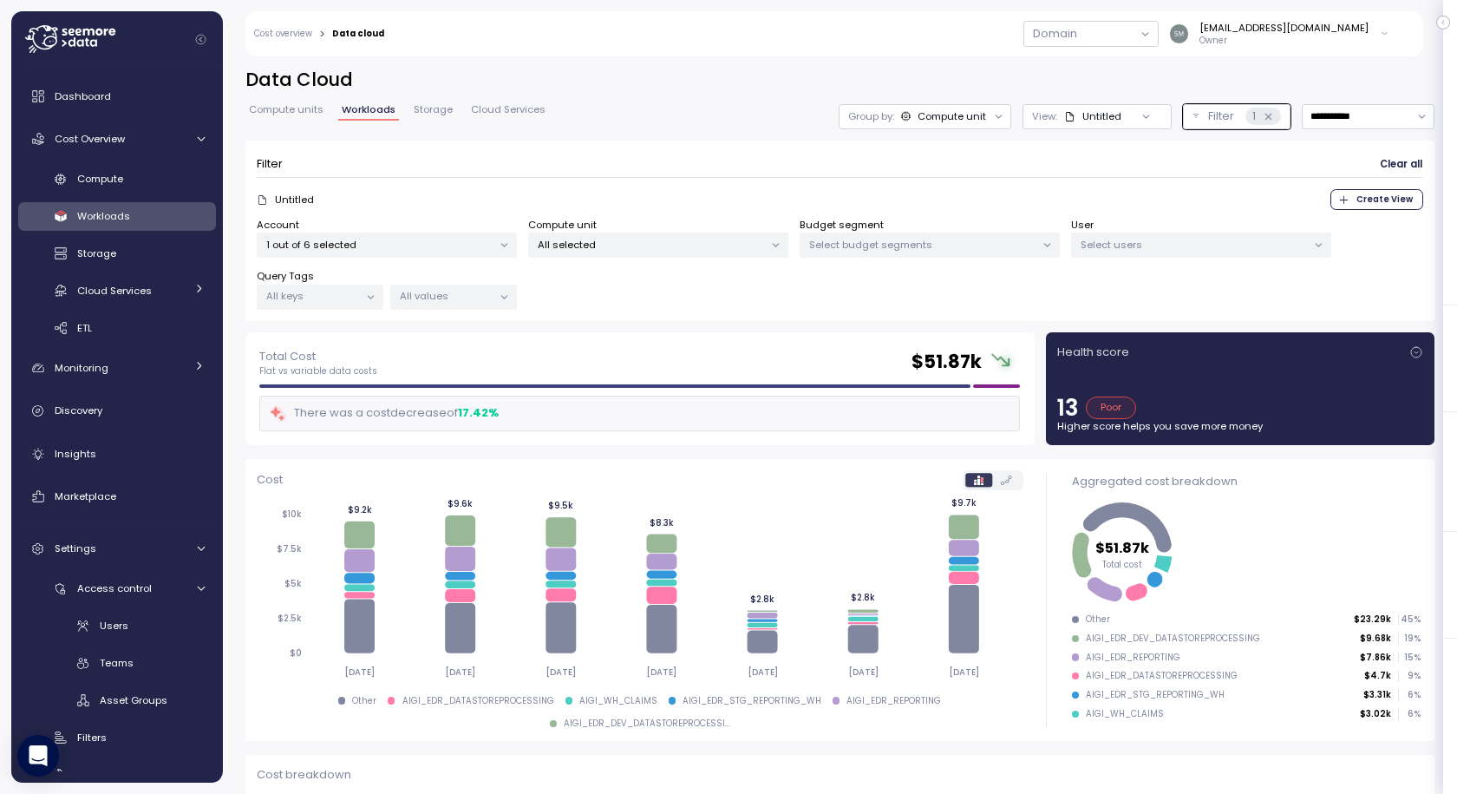
scroll to position [434, 0]
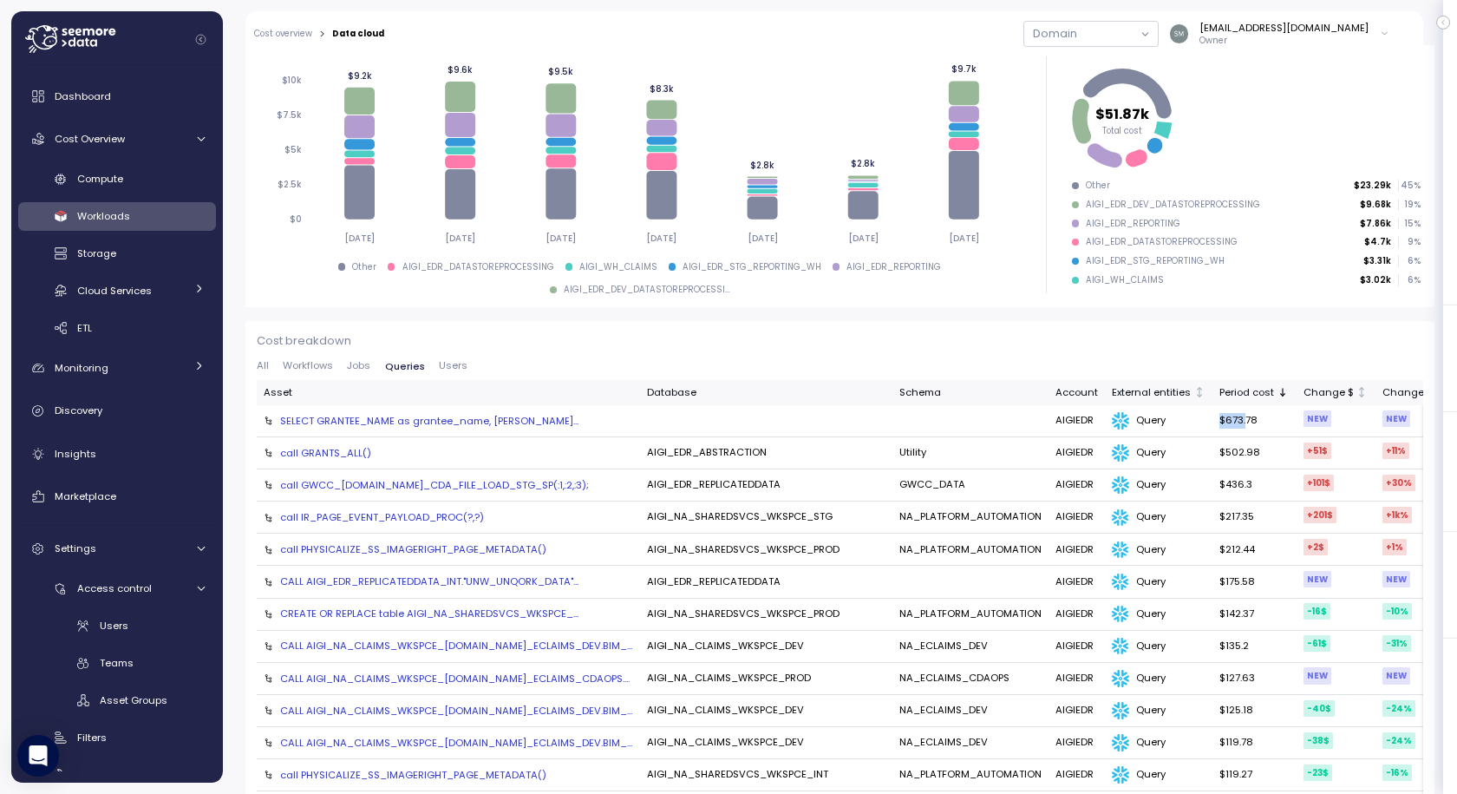
drag, startPoint x: 1169, startPoint y: 422, endPoint x: 1212, endPoint y: 422, distance: 42.5
click at [1213, 422] on td "$673.78" at bounding box center [1254, 421] width 83 height 32
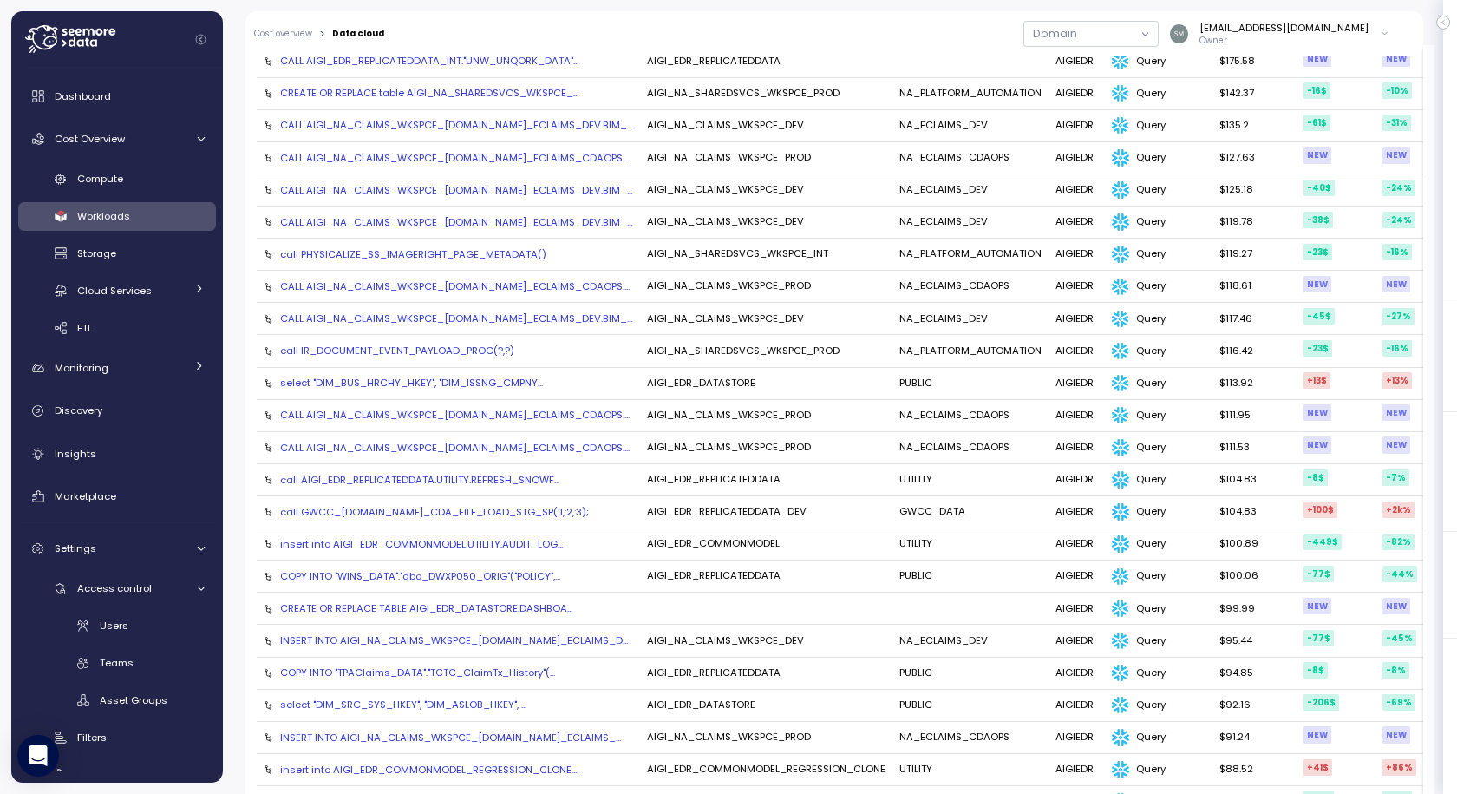
scroll to position [1041, 0]
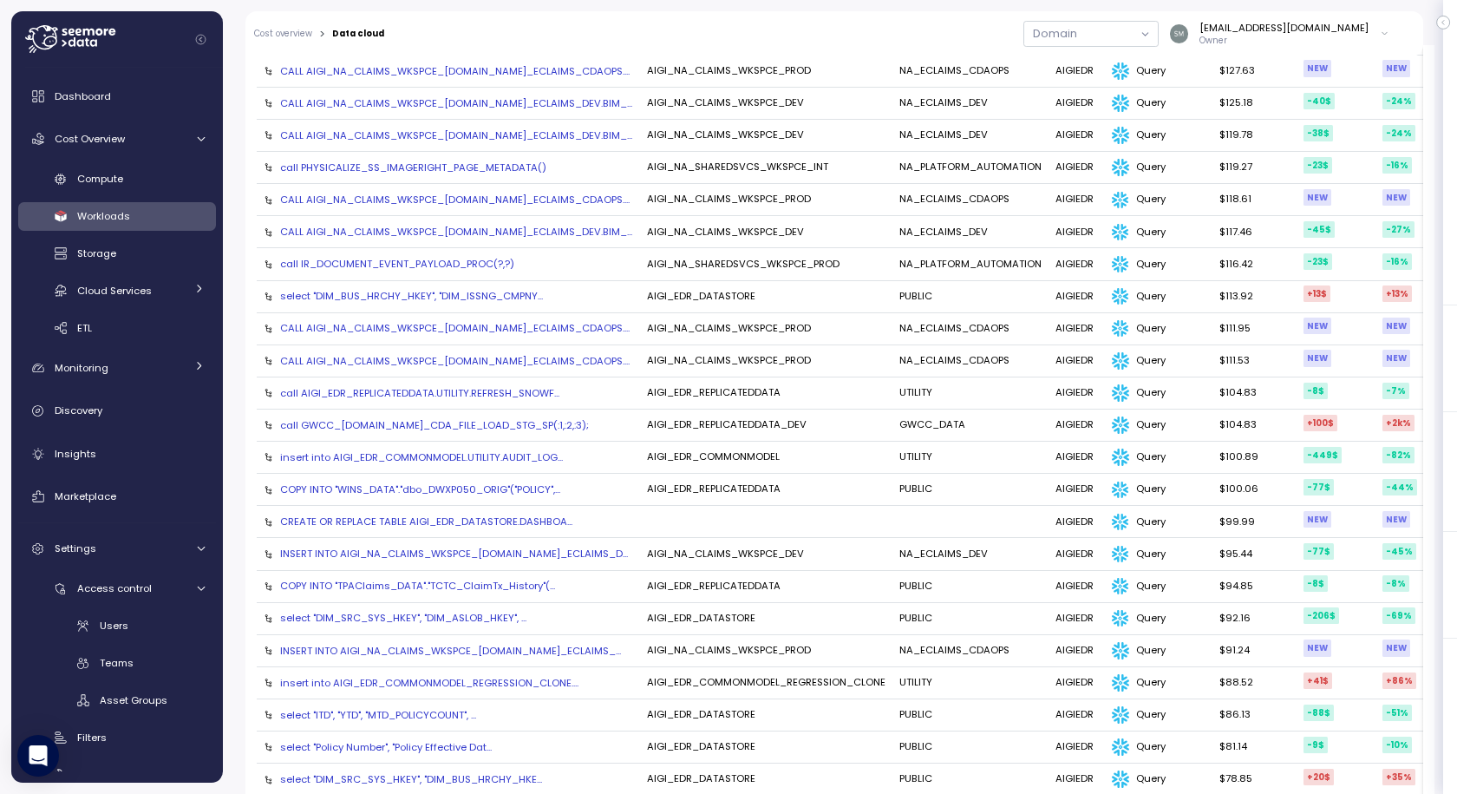
click at [409, 615] on div "select "DIM_SRC_SYS_HKEY", "DIM_ASLOB_HKEY",..." at bounding box center [403, 618] width 246 height 14
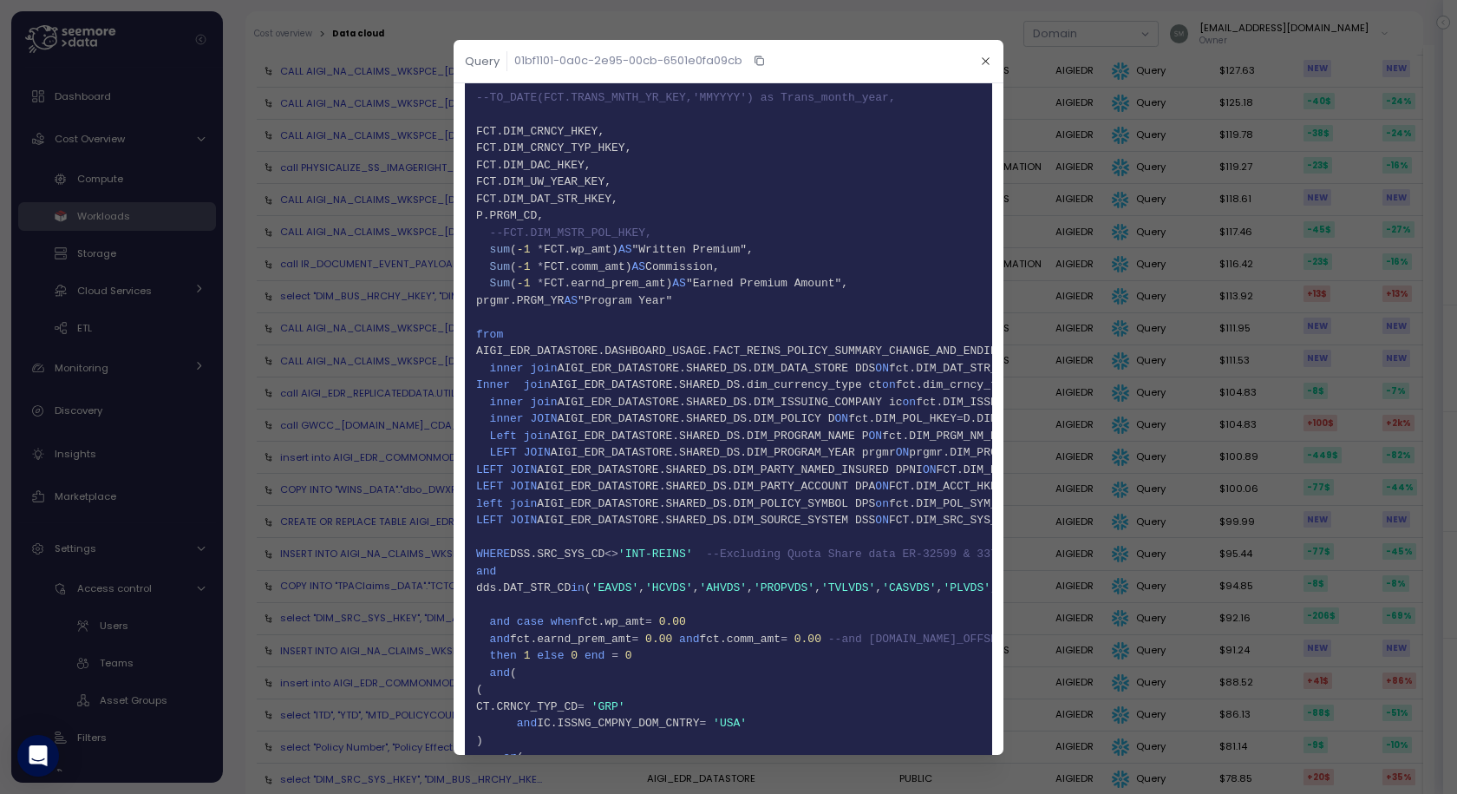
scroll to position [2554, 0]
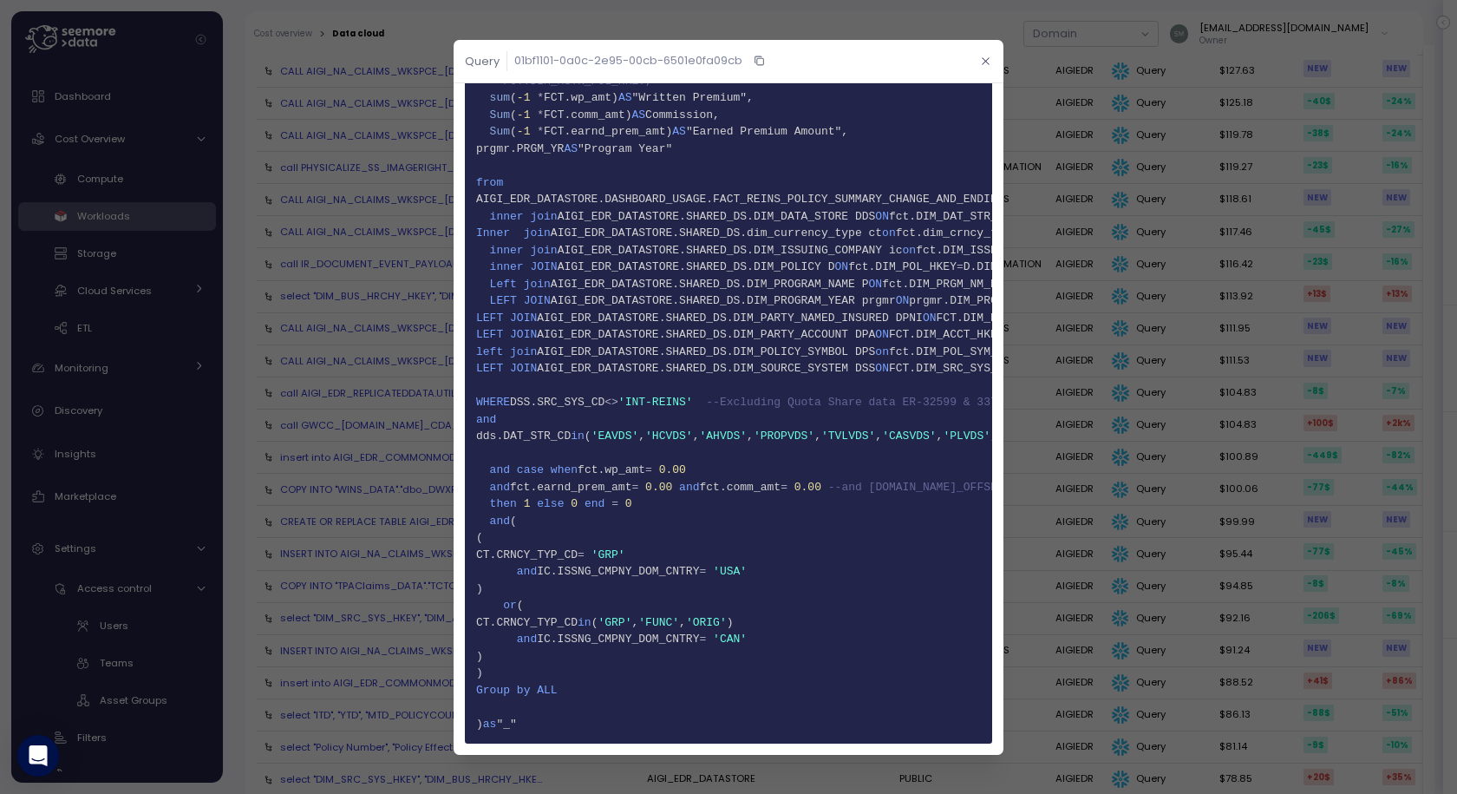
click at [980, 62] on icon "button" at bounding box center [985, 61] width 11 height 11
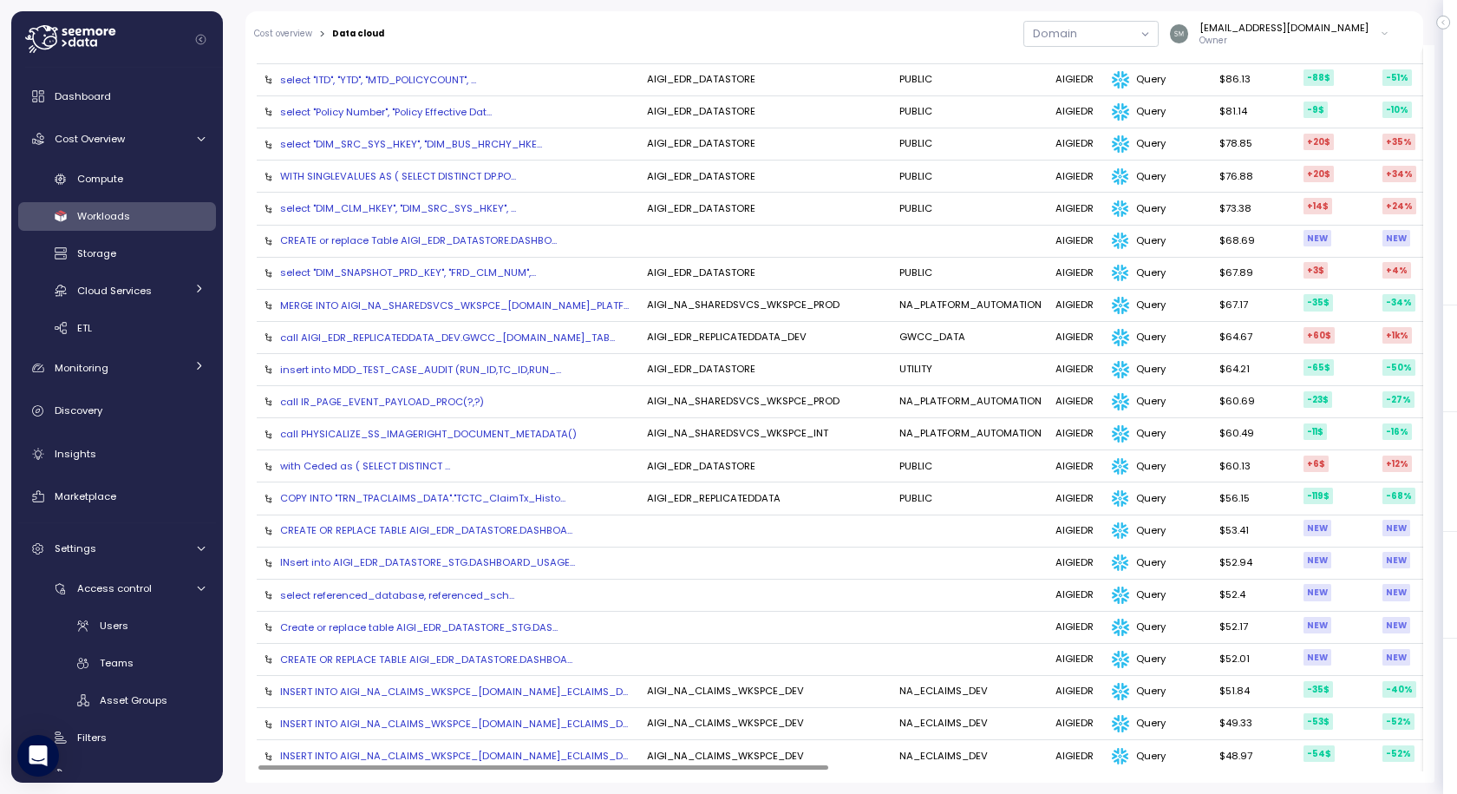
scroll to position [0, 2]
click at [758, 765] on div at bounding box center [544, 767] width 570 height 5
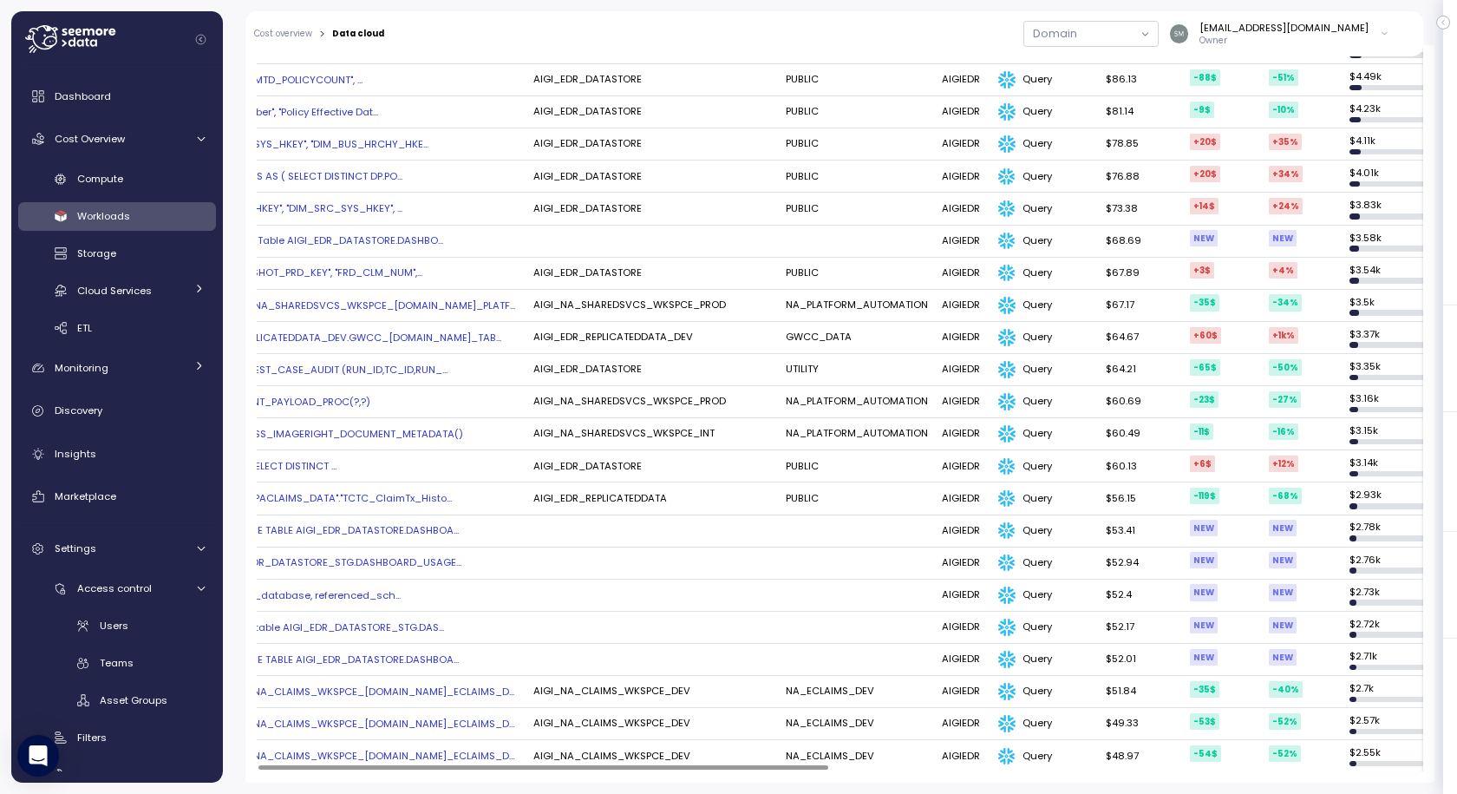
scroll to position [0, 0]
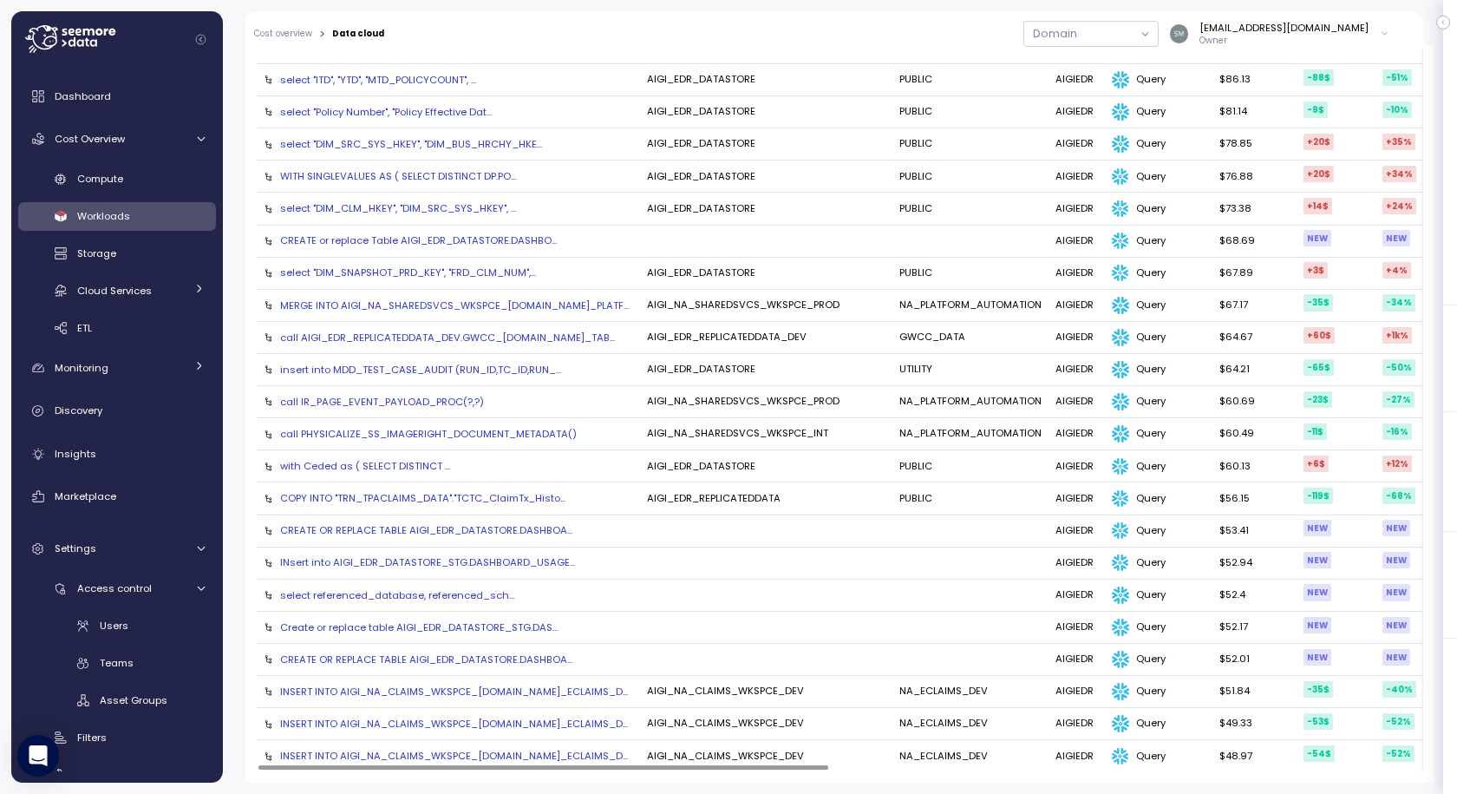
click at [467, 770] on div at bounding box center [544, 767] width 570 height 5
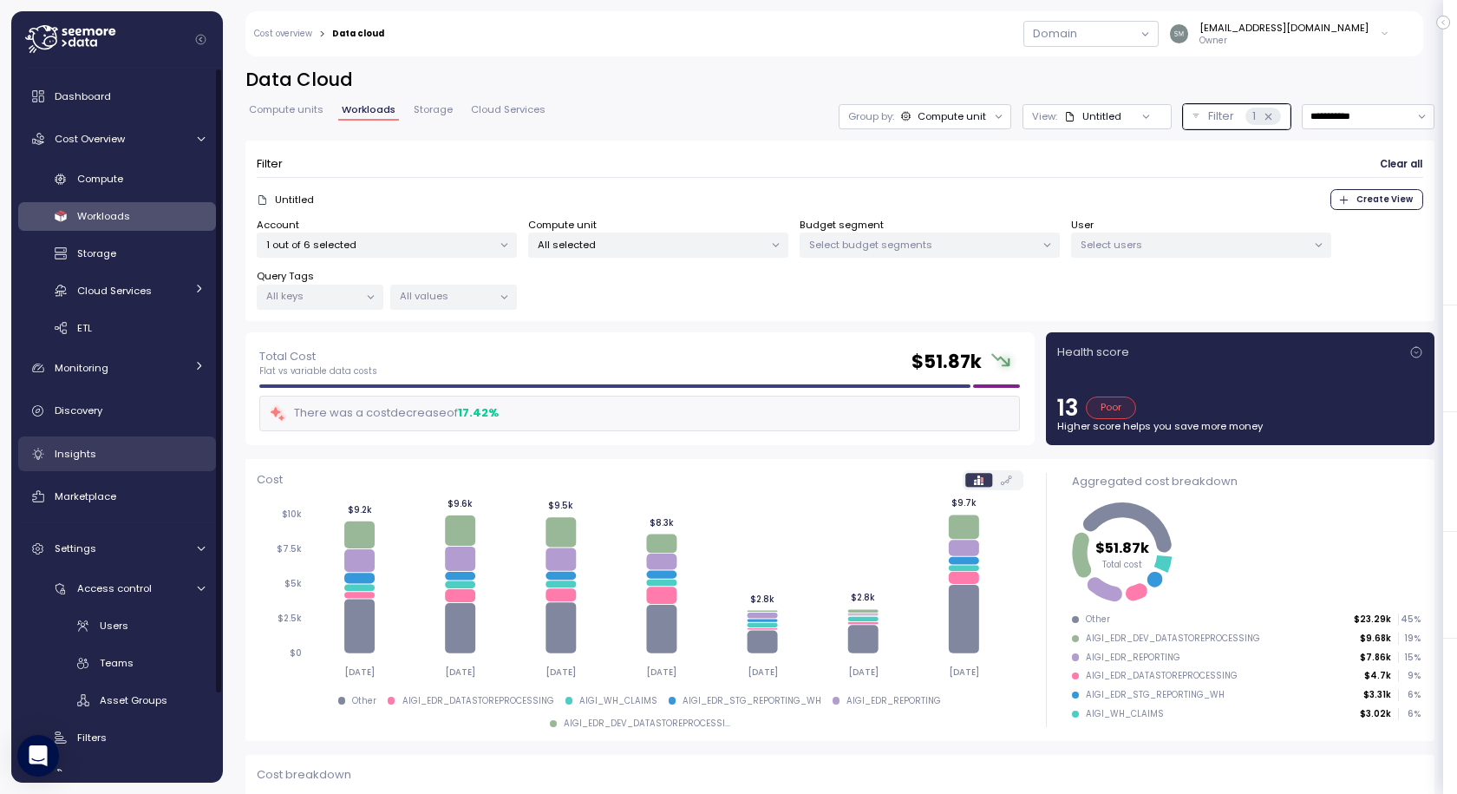
click at [76, 449] on span "Insights" at bounding box center [76, 454] width 42 height 14
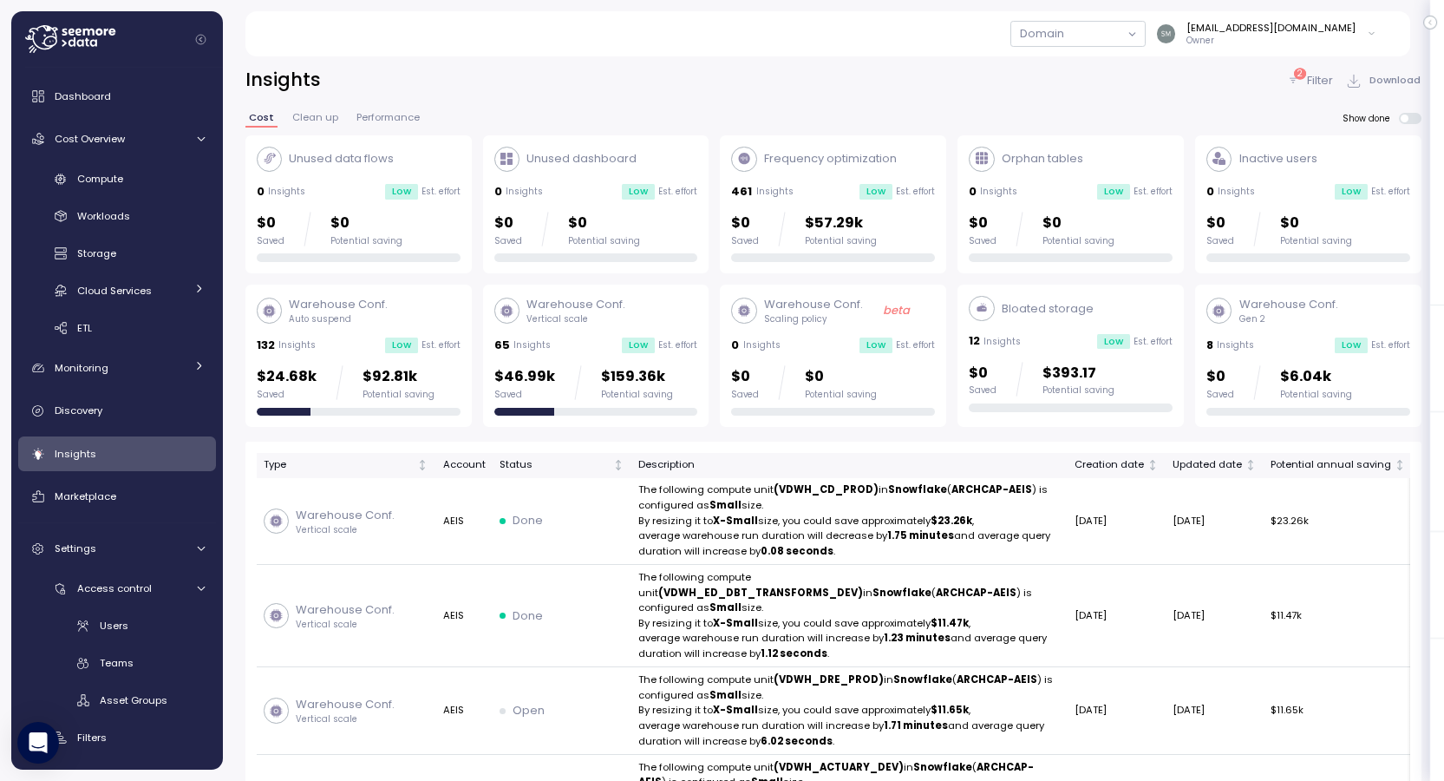
click at [380, 115] on span "Performance" at bounding box center [388, 118] width 63 height 10
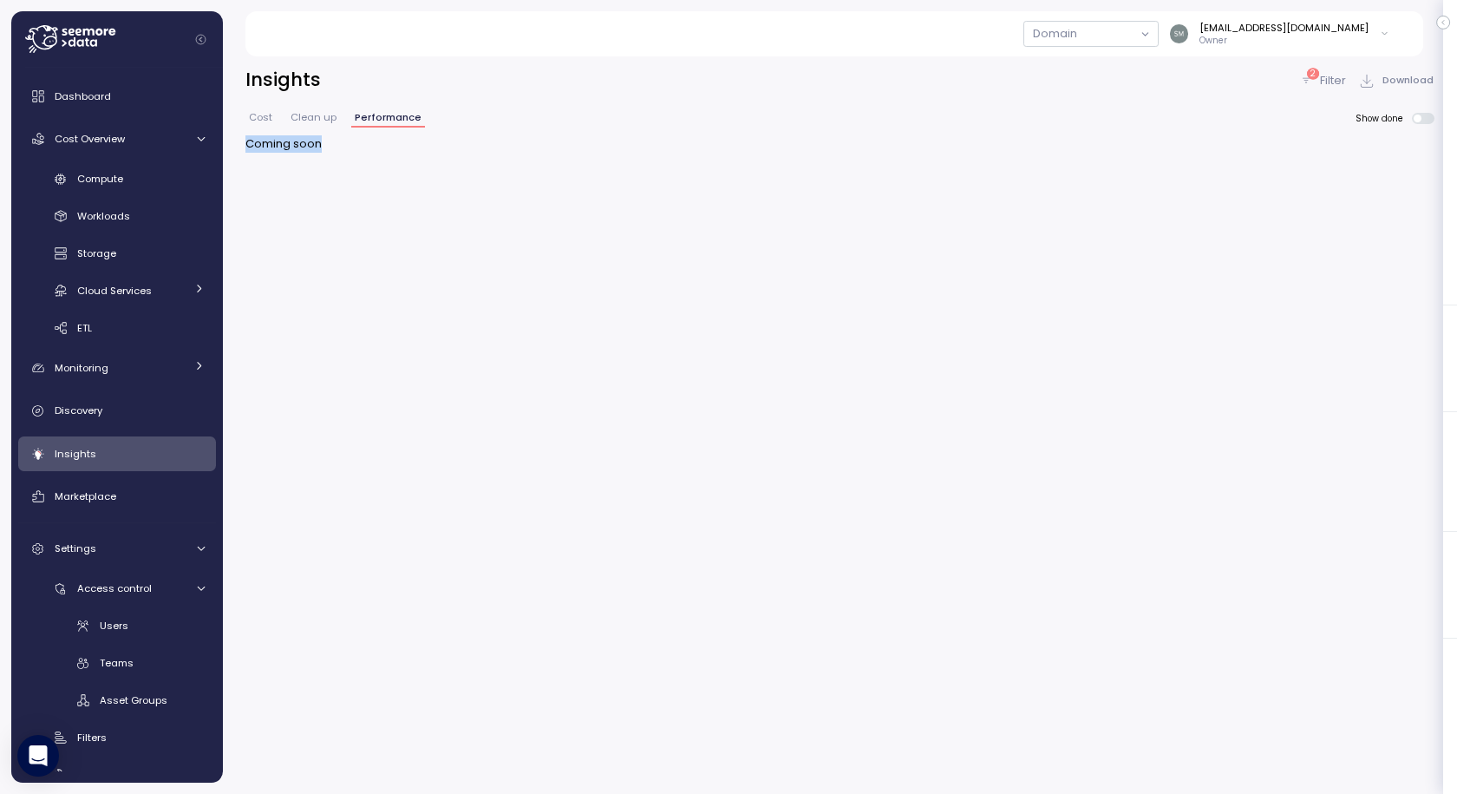
drag, startPoint x: 268, startPoint y: 146, endPoint x: 240, endPoint y: 147, distance: 27.8
click at [240, 147] on div "Insights 2 Filter Download Cost Clean up Performance Show done Coming soon" at bounding box center [840, 419] width 1234 height 749
click at [667, 268] on div "Insights 2 Filter Download Cost Clean up Performance Show done Coming soon" at bounding box center [840, 419] width 1234 height 749
